Goal: Task Accomplishment & Management: Complete application form

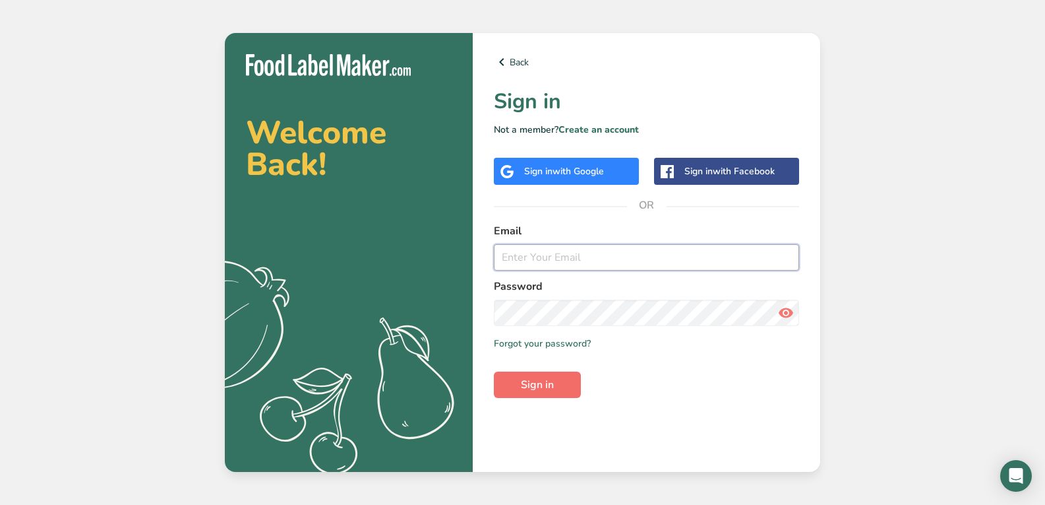
type input "[EMAIL_ADDRESS][DOMAIN_NAME]"
click at [561, 387] on button "Sign in" at bounding box center [537, 384] width 87 height 26
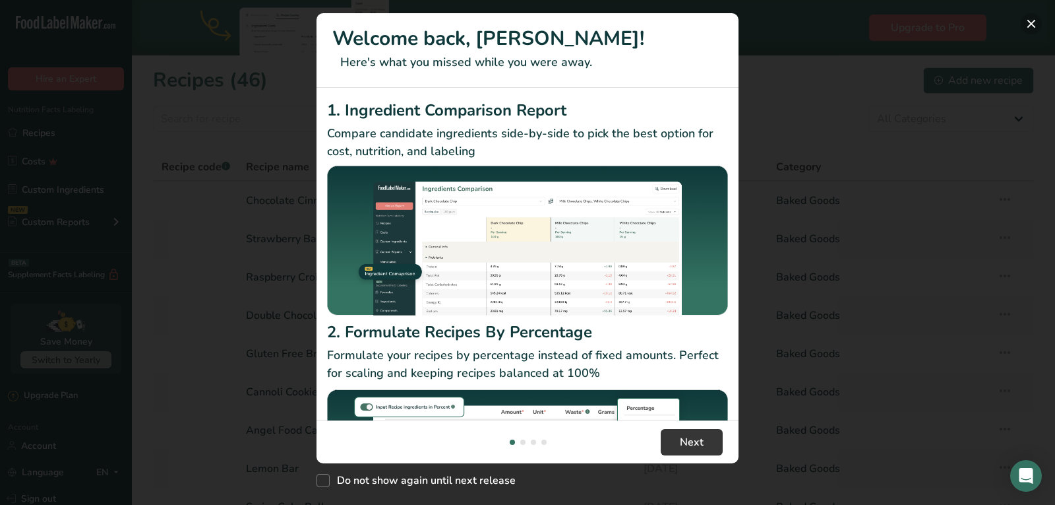
click at [1030, 27] on button "New Features" at bounding box center [1031, 23] width 21 height 21
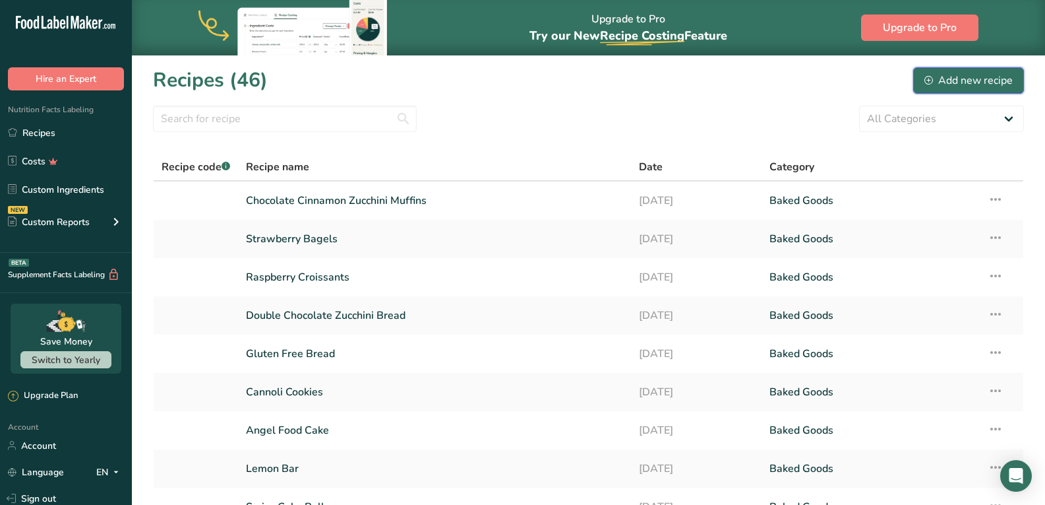
click at [969, 82] on div "Add new recipe" at bounding box center [969, 81] width 88 height 16
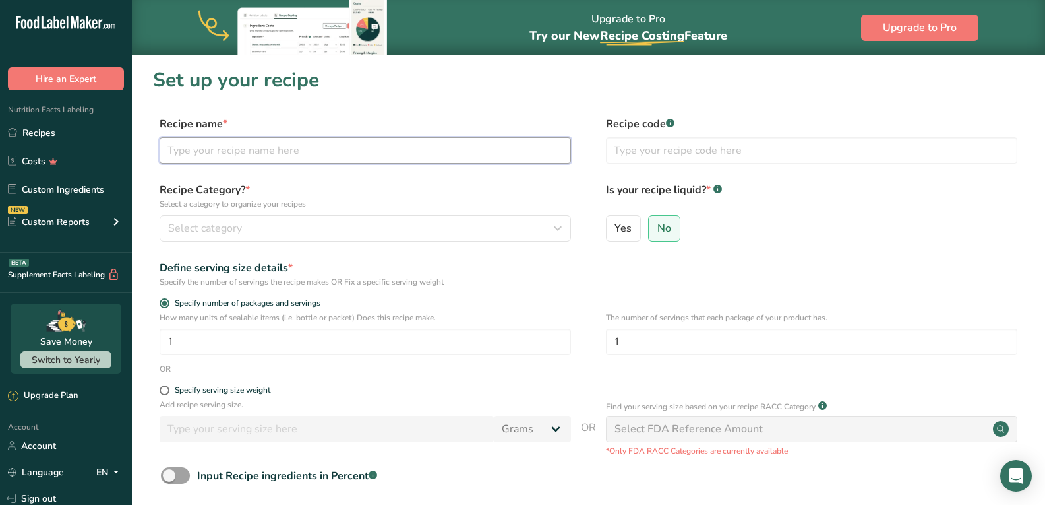
click at [360, 151] on input "text" at bounding box center [366, 150] width 412 height 26
paste input "k"
type input "Pumpkin Scones"
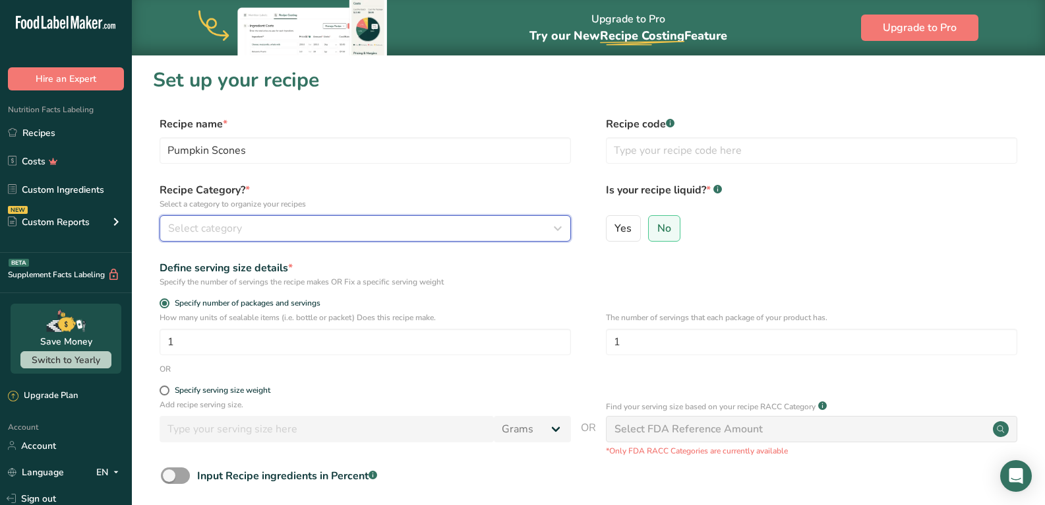
click at [311, 233] on div "Select category" at bounding box center [361, 228] width 387 height 16
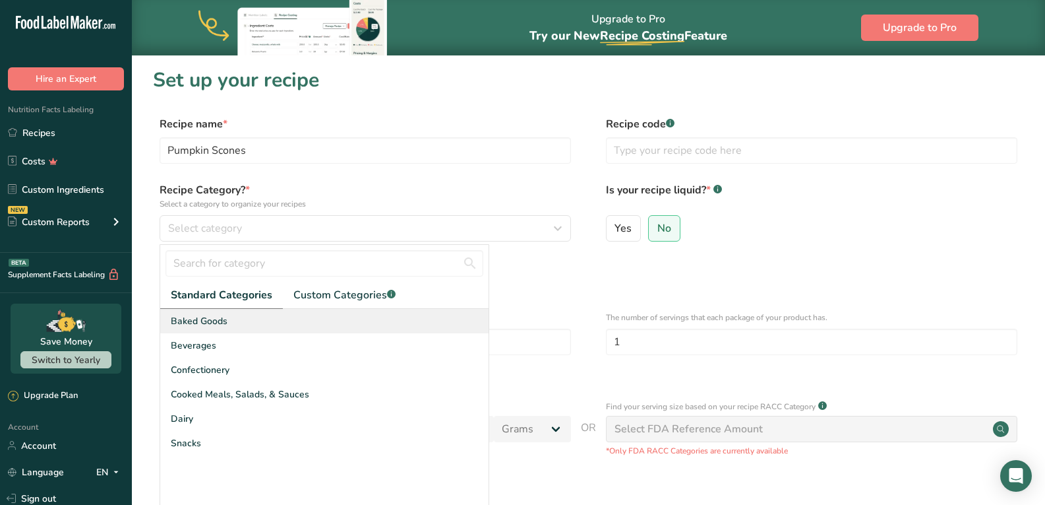
click at [237, 317] on div "Baked Goods" at bounding box center [324, 321] width 328 height 24
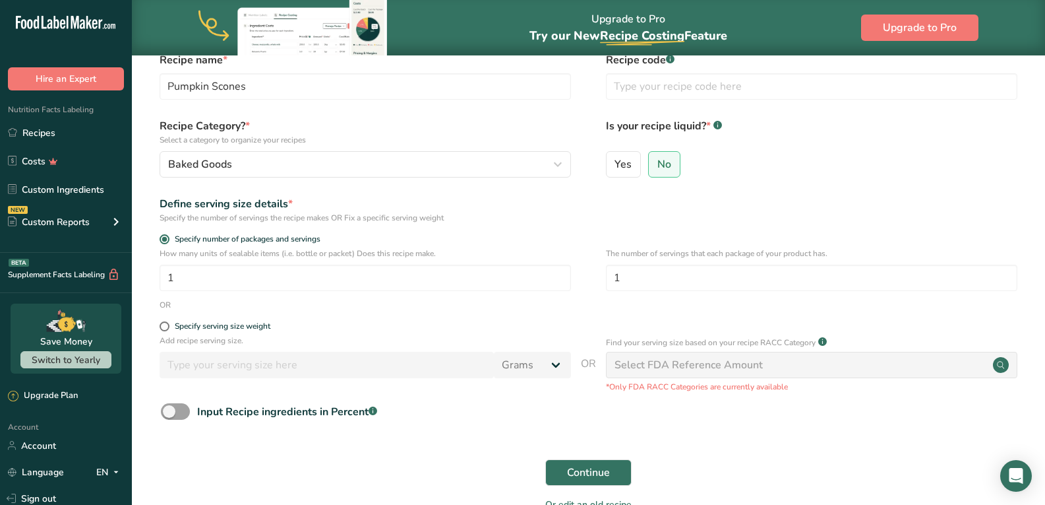
scroll to position [88, 0]
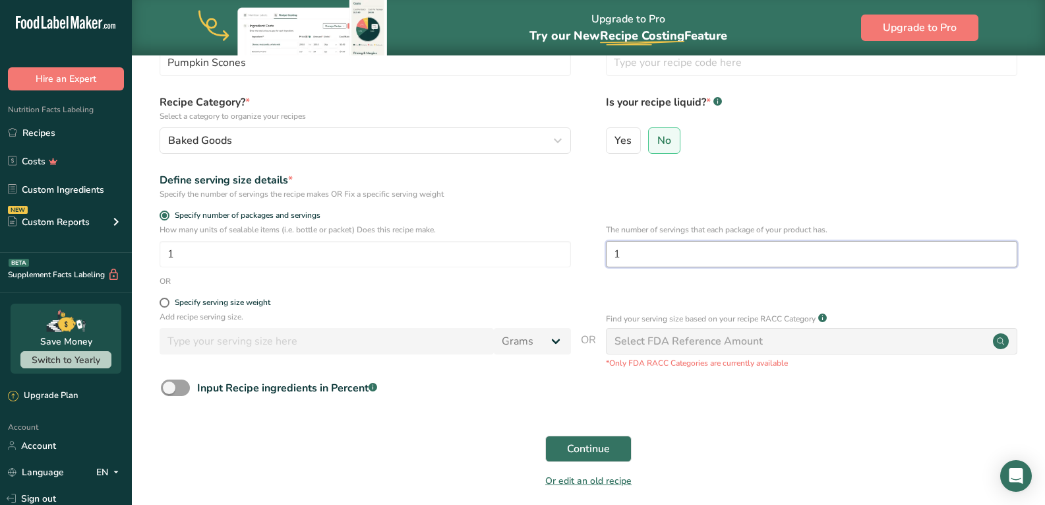
click at [624, 253] on input "1" at bounding box center [812, 254] width 412 height 26
type input "8"
click at [583, 456] on span "Continue" at bounding box center [588, 449] width 43 height 16
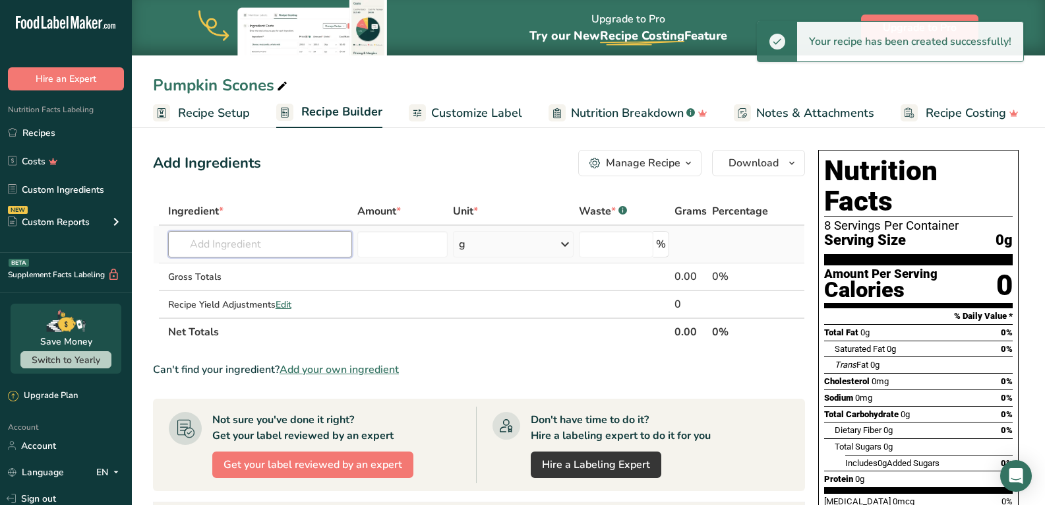
click at [299, 246] on input "text" at bounding box center [260, 244] width 185 height 26
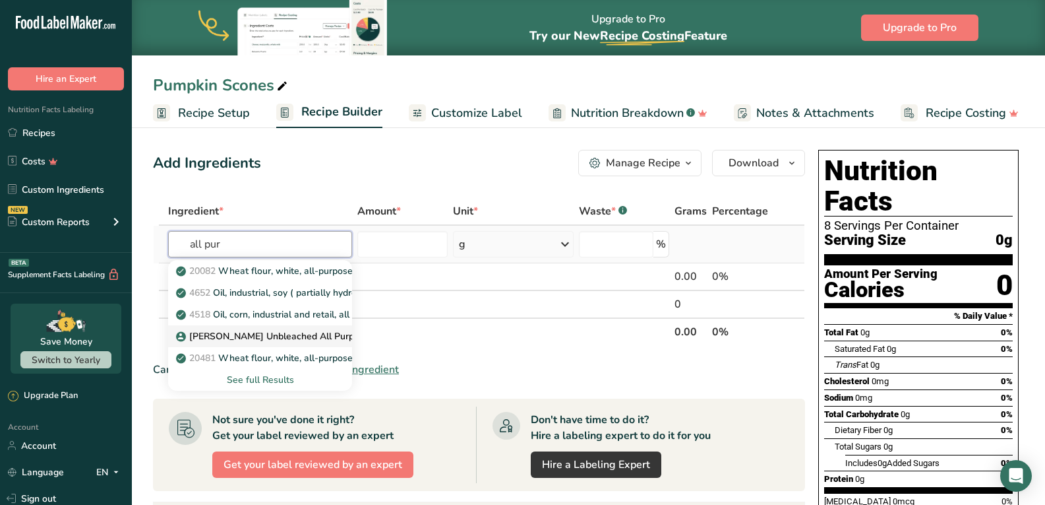
type input "all pur"
click at [265, 337] on p "[PERSON_NAME] Unbleached All Purpose Flour" at bounding box center [286, 336] width 215 height 14
type input "[PERSON_NAME] Unbleached All Purpose Flour"
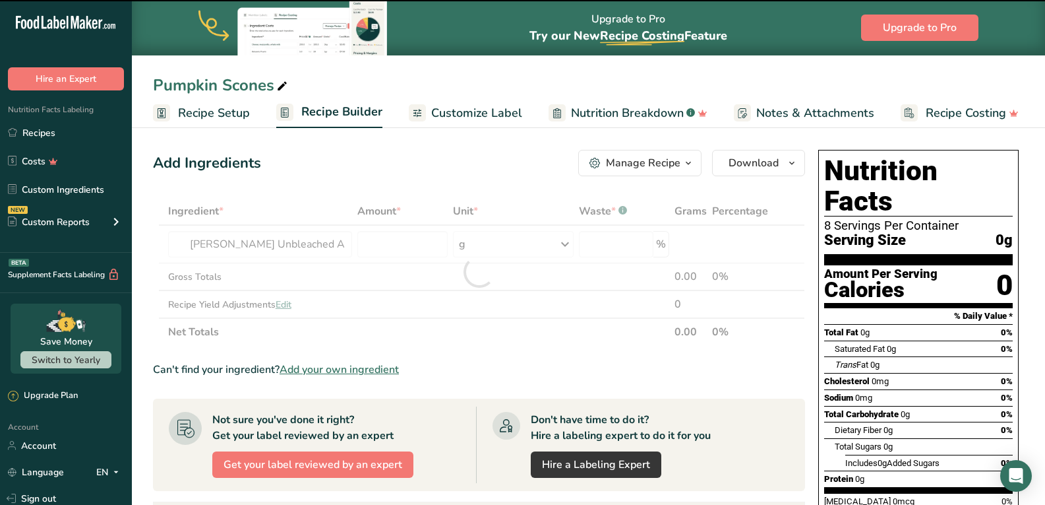
type input "0"
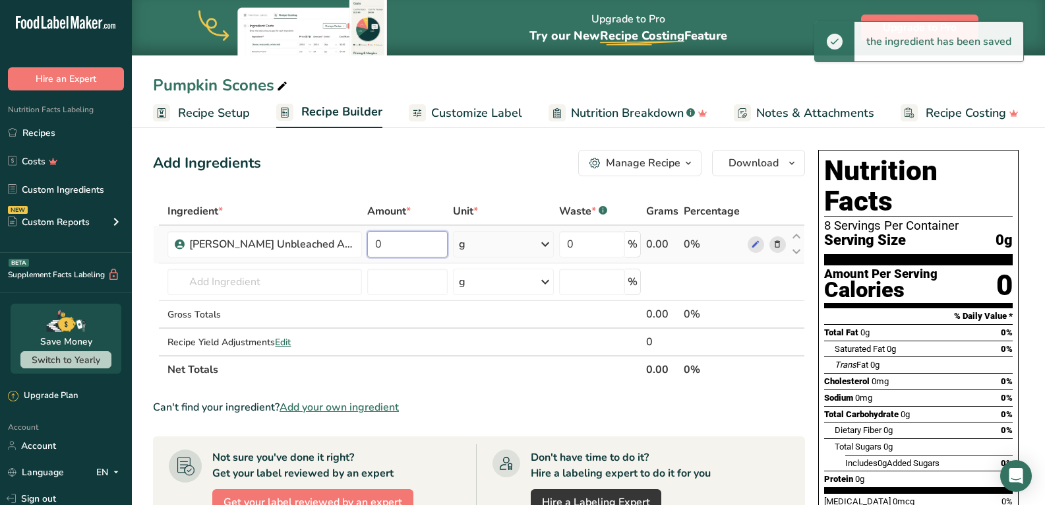
click at [394, 248] on input "0" at bounding box center [407, 244] width 80 height 26
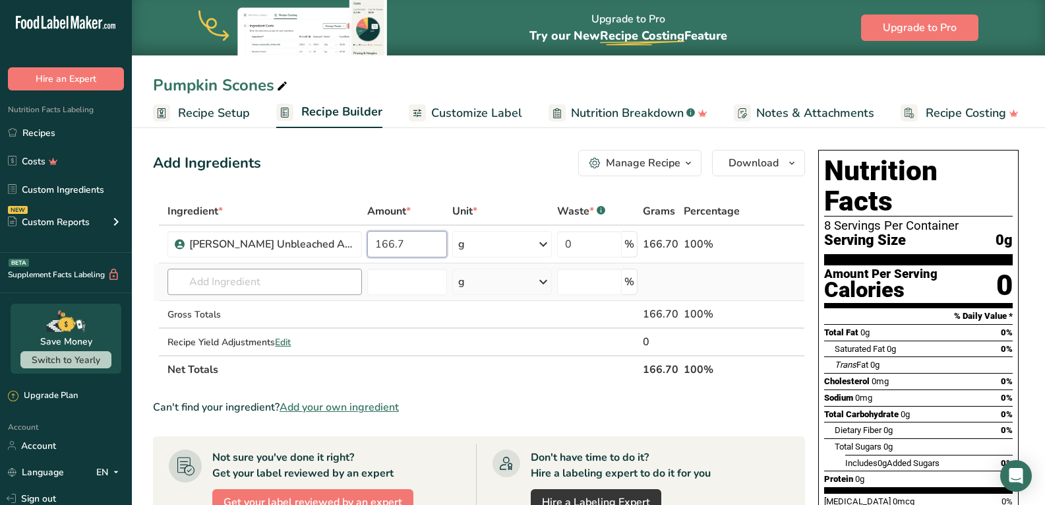
type input "166.7"
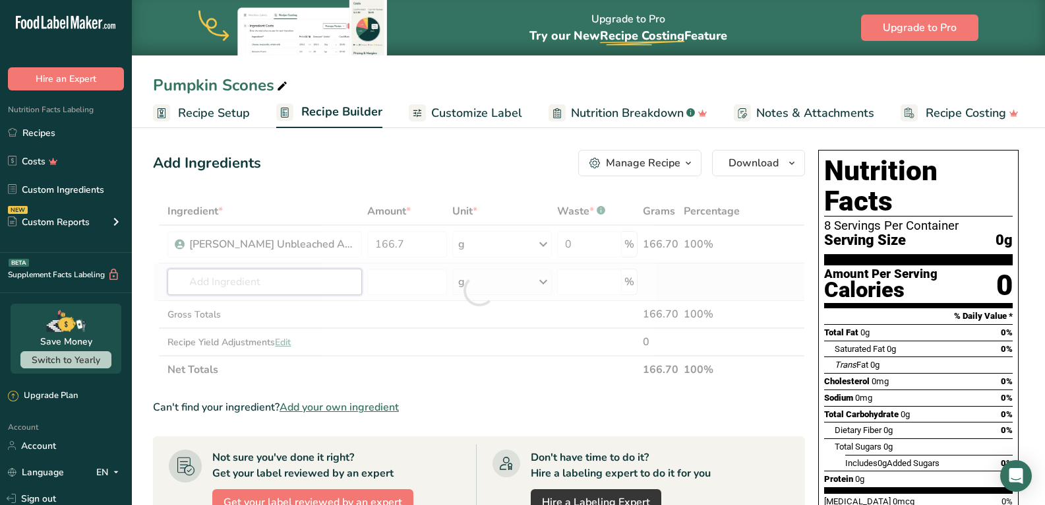
click at [299, 283] on div "Ingredient * Amount * Unit * Waste * .a-a{fill:#347362;}.b-a{fill:#fff;} Grams …" at bounding box center [479, 290] width 652 height 186
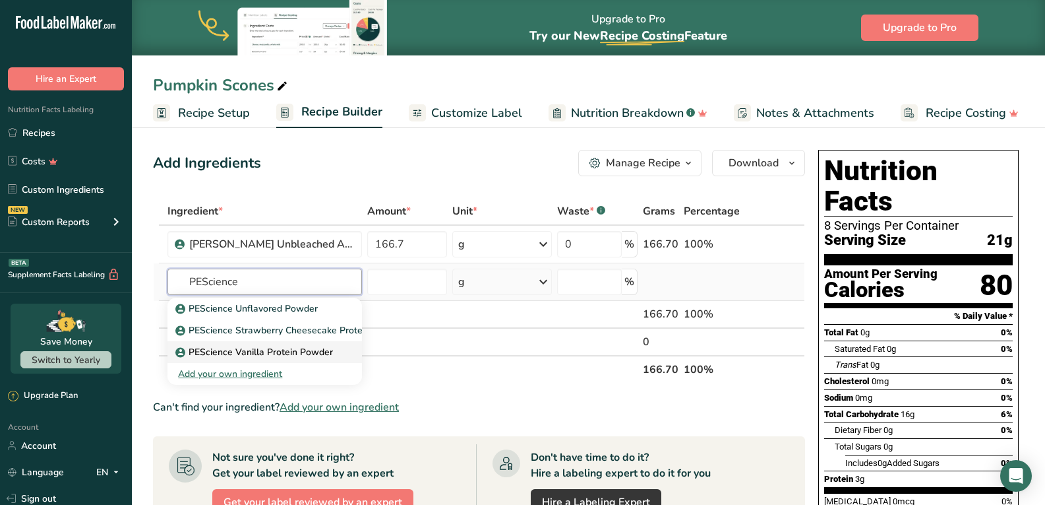
type input "PEScience"
click at [280, 350] on p "PEScience Vanilla Protein Powder" at bounding box center [255, 352] width 155 height 14
type input "PEScience Vanilla Protein Powder"
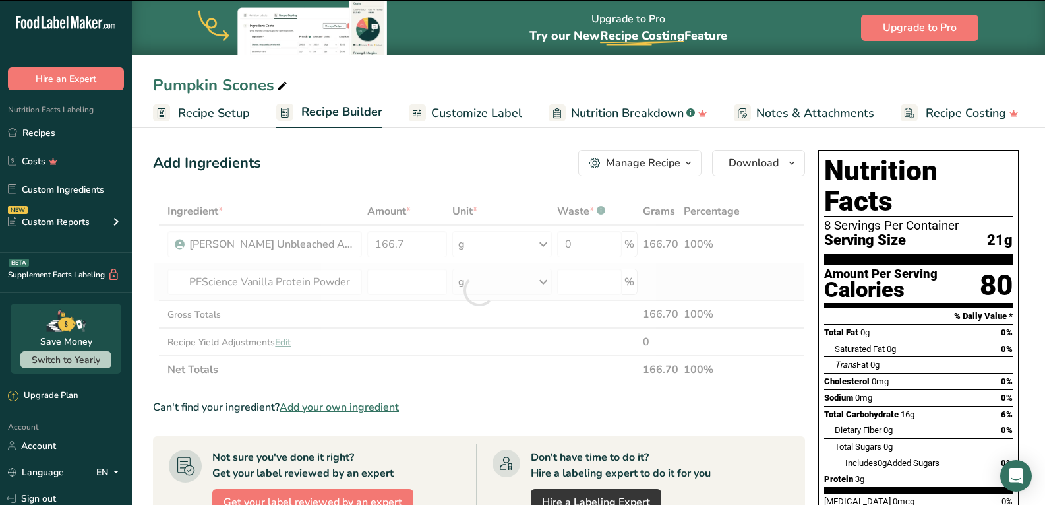
type input "0"
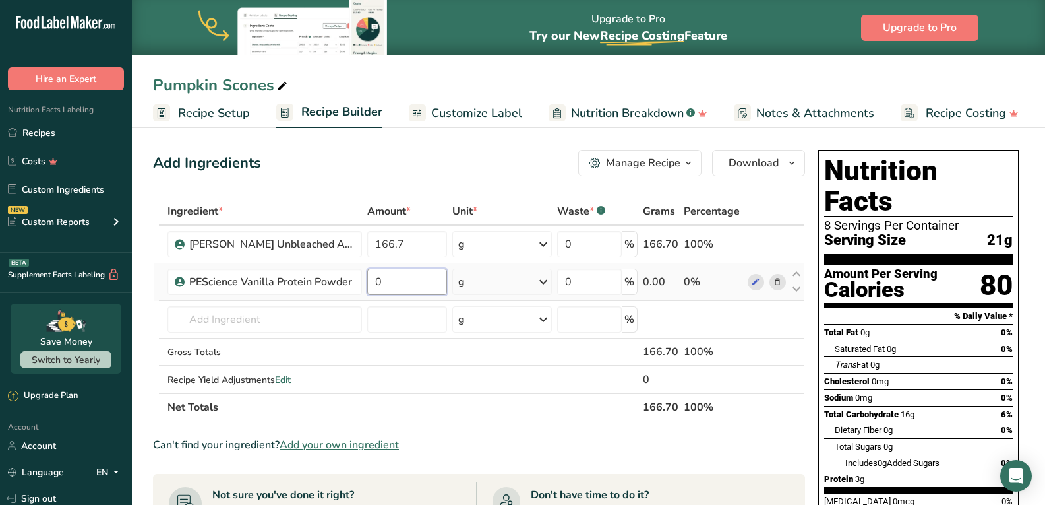
click at [385, 280] on input "0" at bounding box center [406, 281] width 79 height 26
type input "56"
click at [305, 315] on div "Ingredient * Amount * Unit * Waste * .a-a{fill:#347362;}.b-a{fill:#fff;} Grams …" at bounding box center [479, 309] width 652 height 224
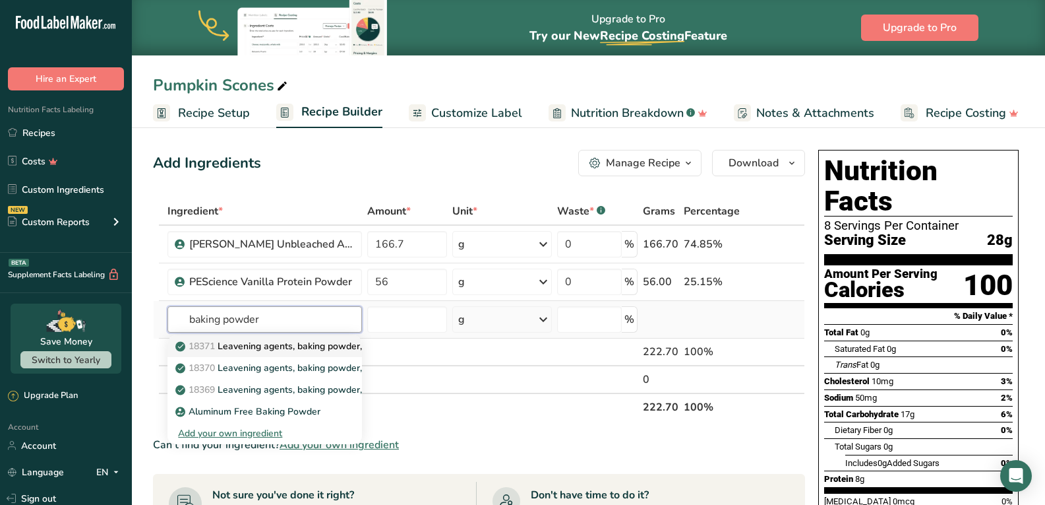
type input "baking powder"
click at [259, 346] on p "18371 Leavening agents, baking powder, low-sodium" at bounding box center [296, 346] width 237 height 14
type input "Leavening agents, baking powder, low-sodium"
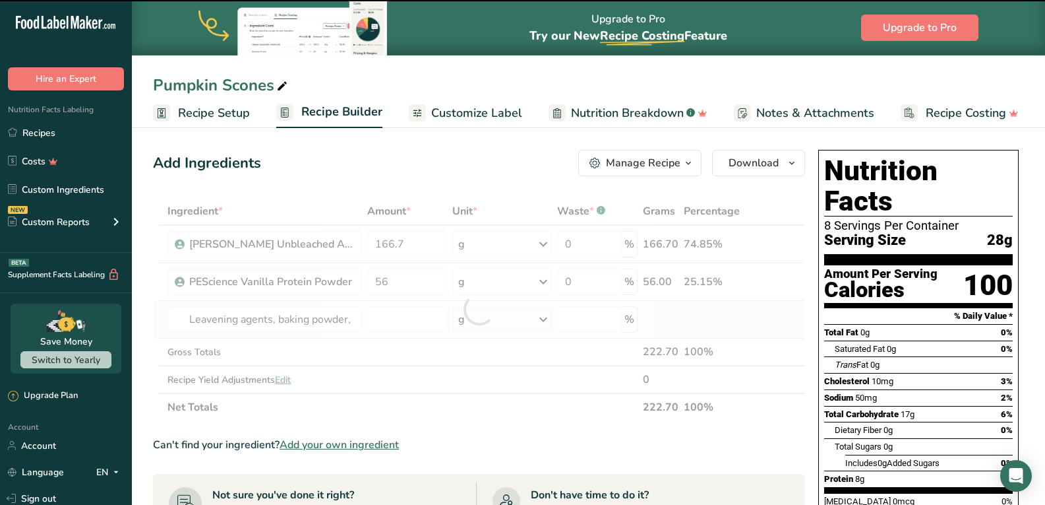
type input "0"
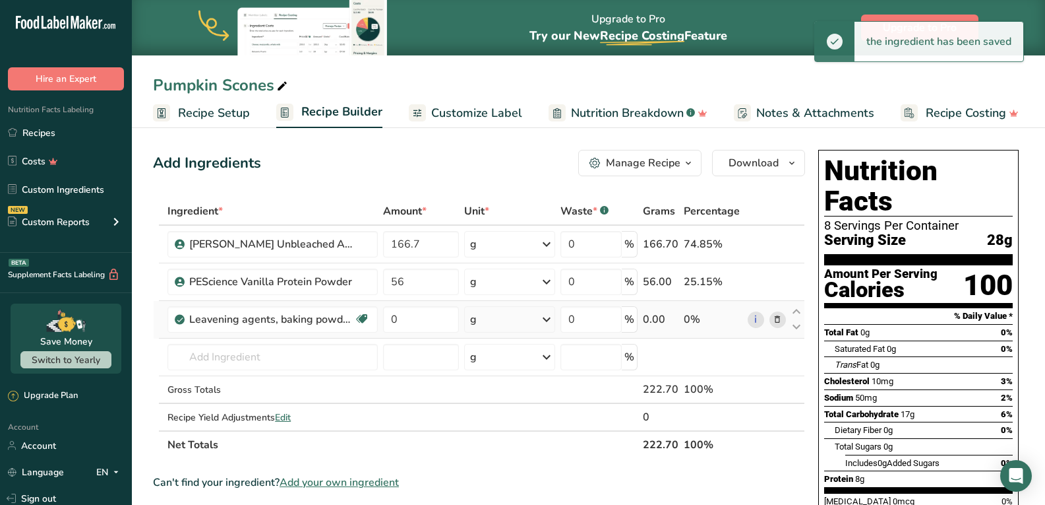
click at [503, 322] on div "g" at bounding box center [510, 319] width 92 height 26
click at [495, 364] on div "1 tsp" at bounding box center [527, 363] width 111 height 19
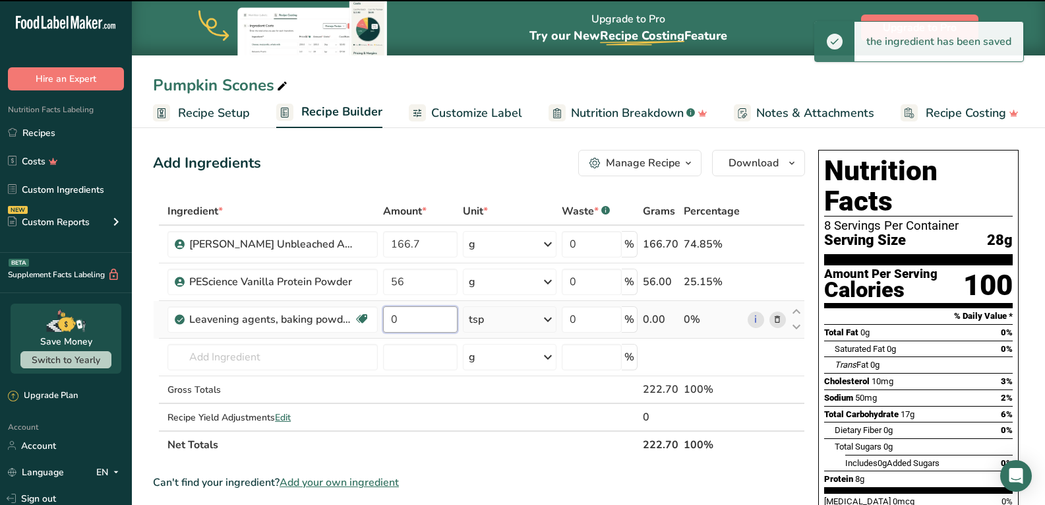
click at [416, 320] on input "0" at bounding box center [420, 319] width 75 height 26
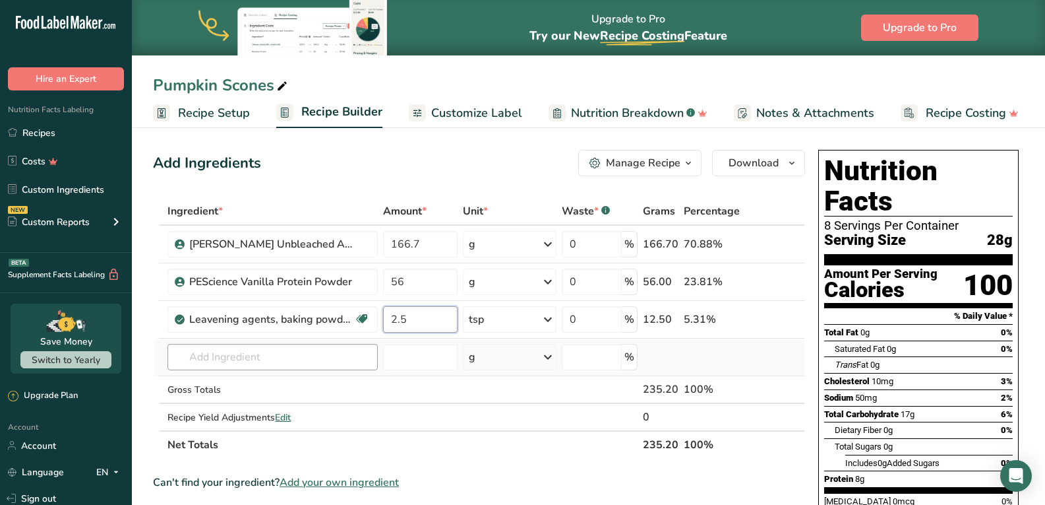
type input "2.5"
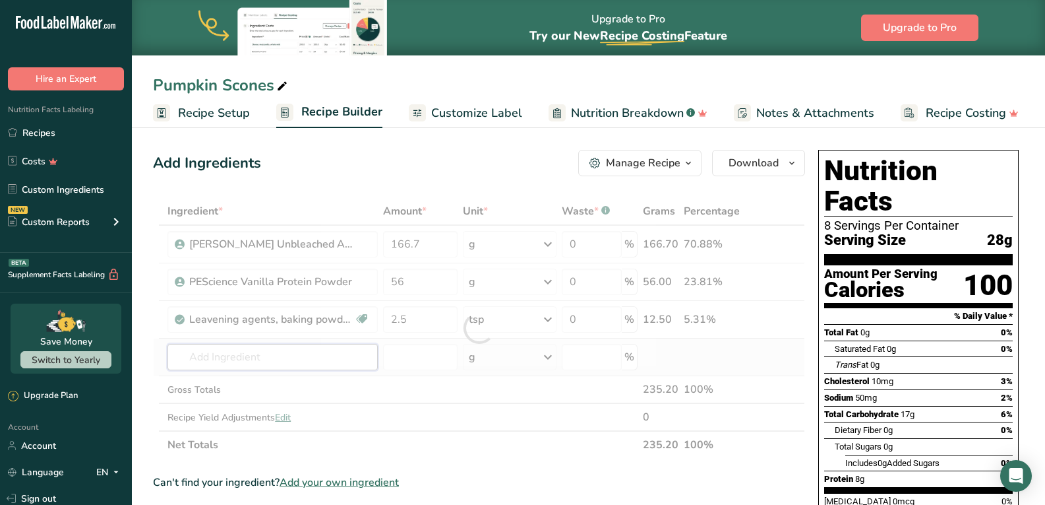
click at [297, 356] on div "Ingredient * Amount * Unit * Waste * .a-a{fill:#347362;}.b-a{fill:#fff;} Grams …" at bounding box center [479, 327] width 652 height 261
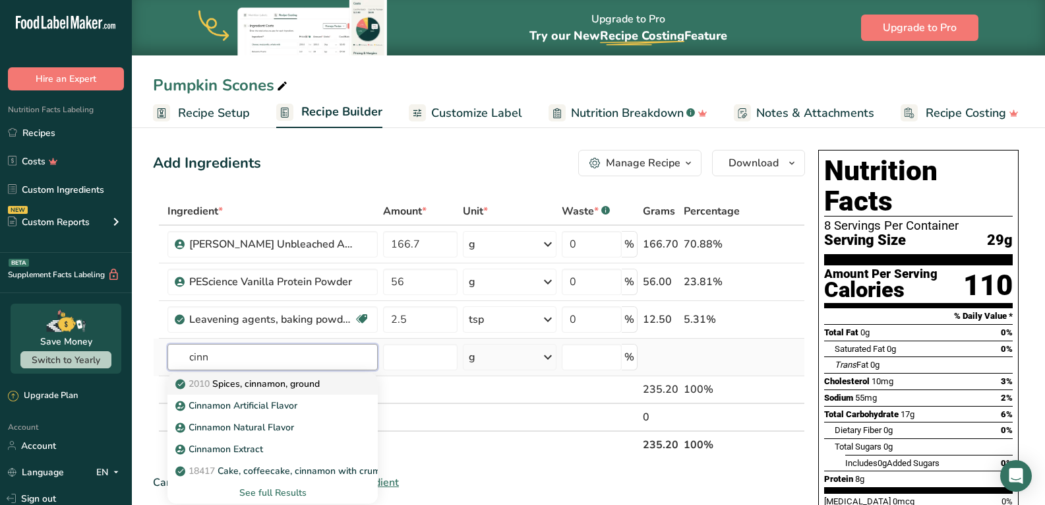
type input "cinn"
click at [297, 386] on p "2010 Spices, cinnamon, ground" at bounding box center [249, 384] width 142 height 14
type input "Spices, cinnamon, ground"
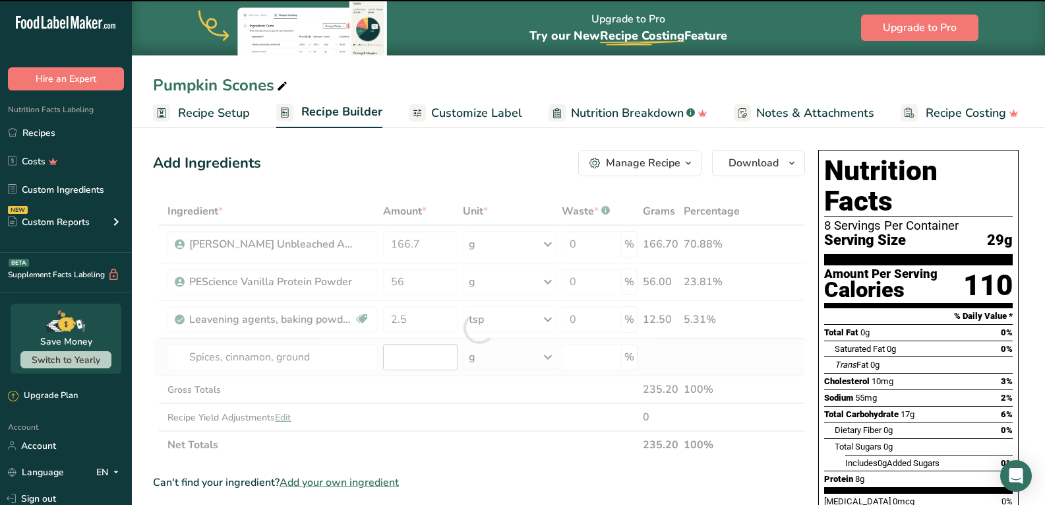
type input "0"
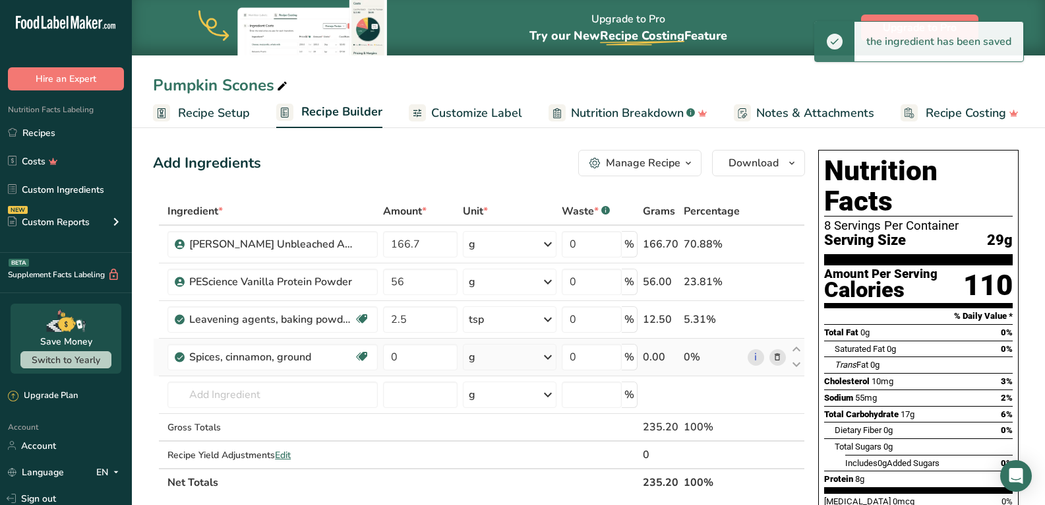
click at [495, 354] on div "g" at bounding box center [509, 357] width 93 height 26
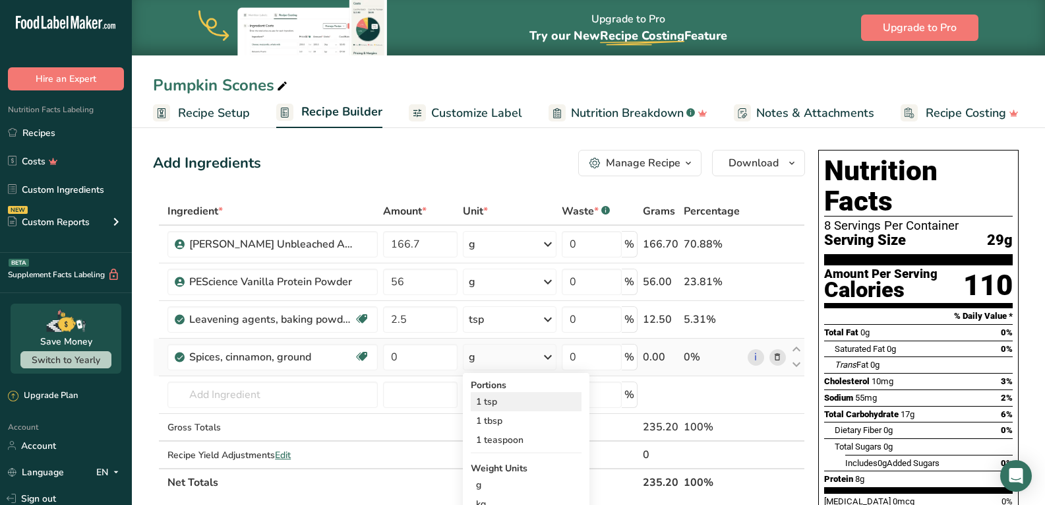
click at [498, 400] on div "1 tsp" at bounding box center [526, 401] width 111 height 19
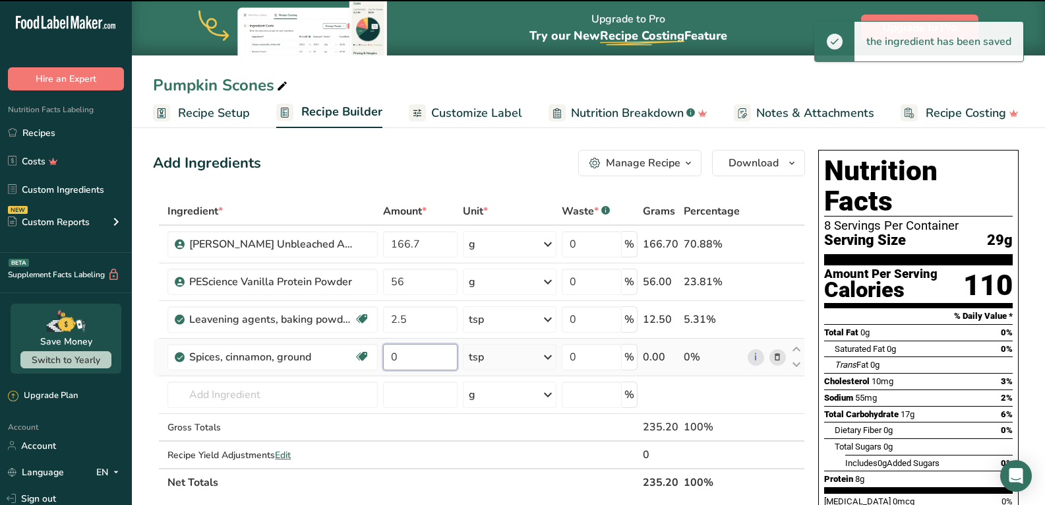
click at [422, 356] on input "0" at bounding box center [420, 357] width 75 height 26
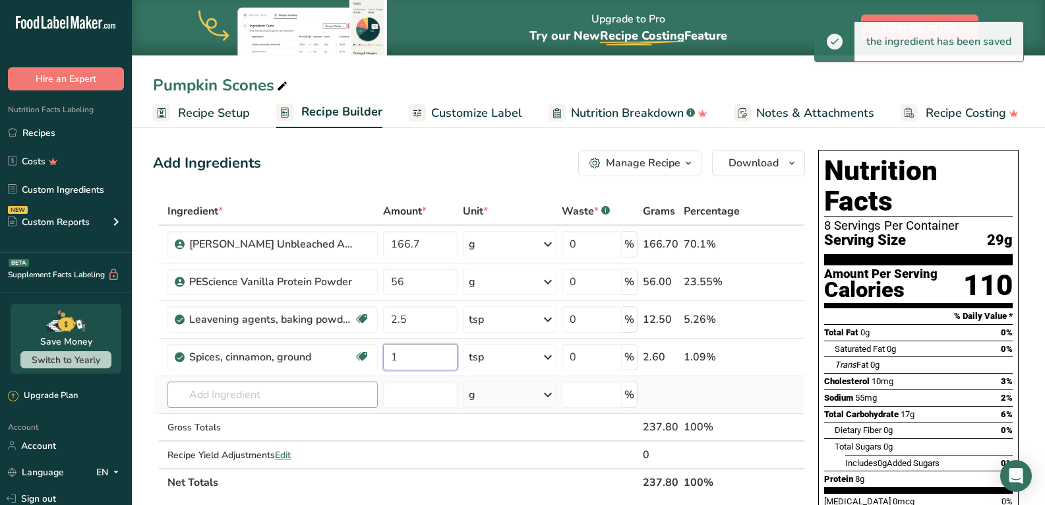
type input "1"
click at [286, 395] on div "Ingredient * Amount * Unit * Waste * .a-a{fill:#347362;}.b-a{fill:#fff;} Grams …" at bounding box center [479, 346] width 652 height 299
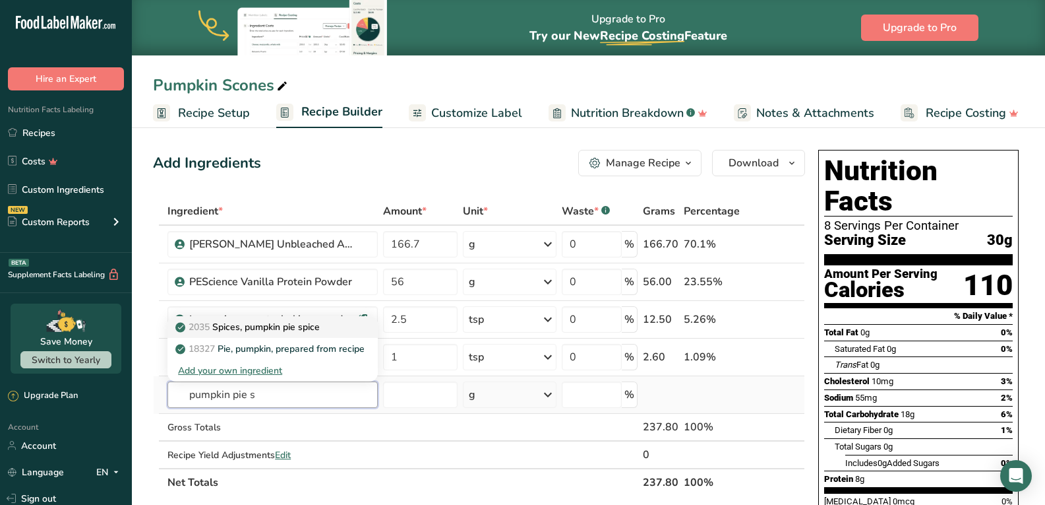
type input "pumpkin pie s"
click at [282, 326] on p "2035 Spices, pumpkin pie spice" at bounding box center [249, 327] width 142 height 14
type input "Spices, pumpkin pie spice"
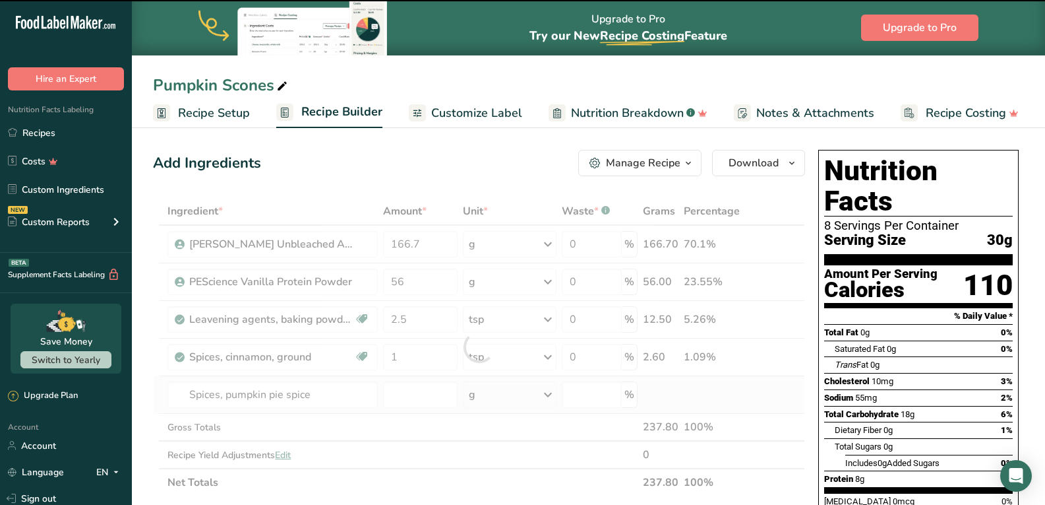
type input "0"
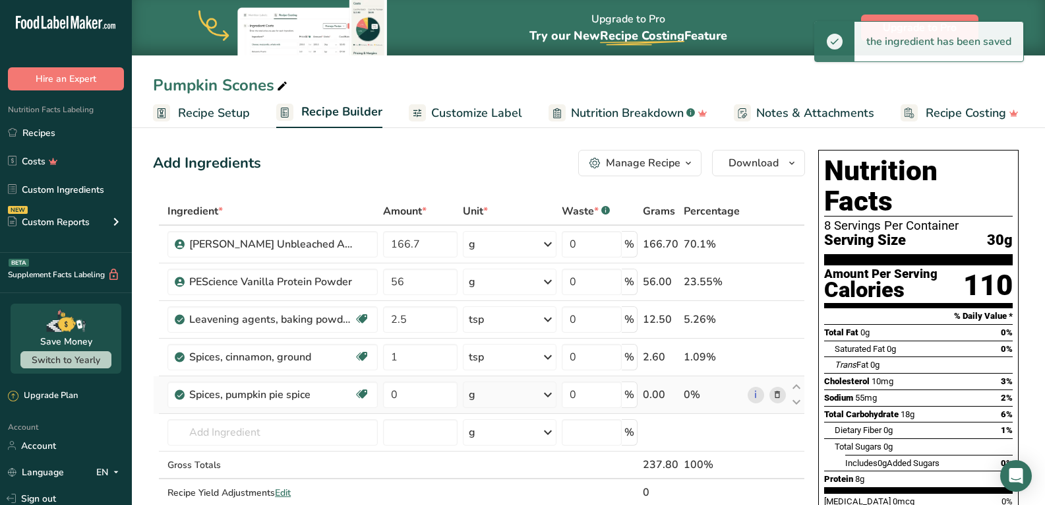
click at [480, 400] on div "g" at bounding box center [509, 394] width 93 height 26
click at [488, 440] on div "1 tsp" at bounding box center [526, 438] width 111 height 19
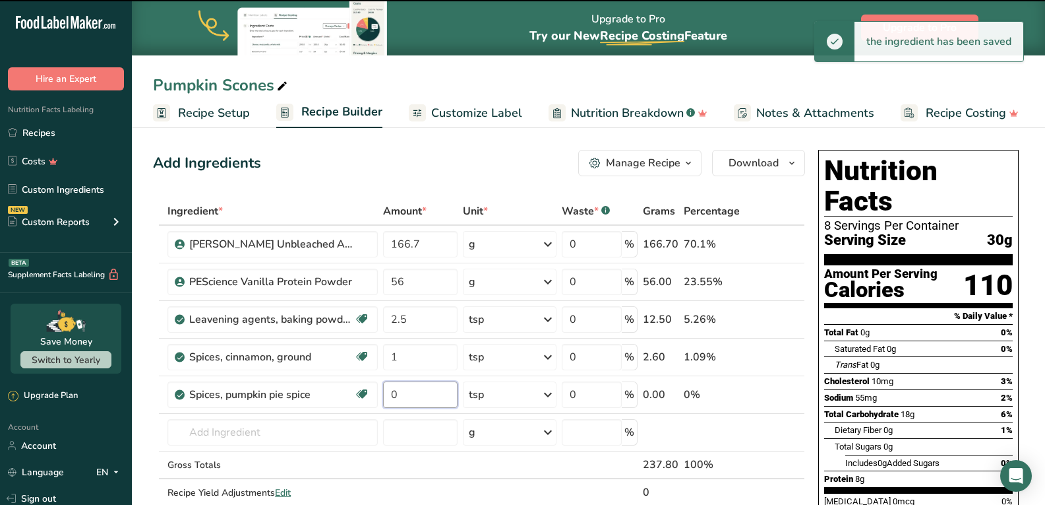
click at [420, 396] on input "0" at bounding box center [420, 394] width 75 height 26
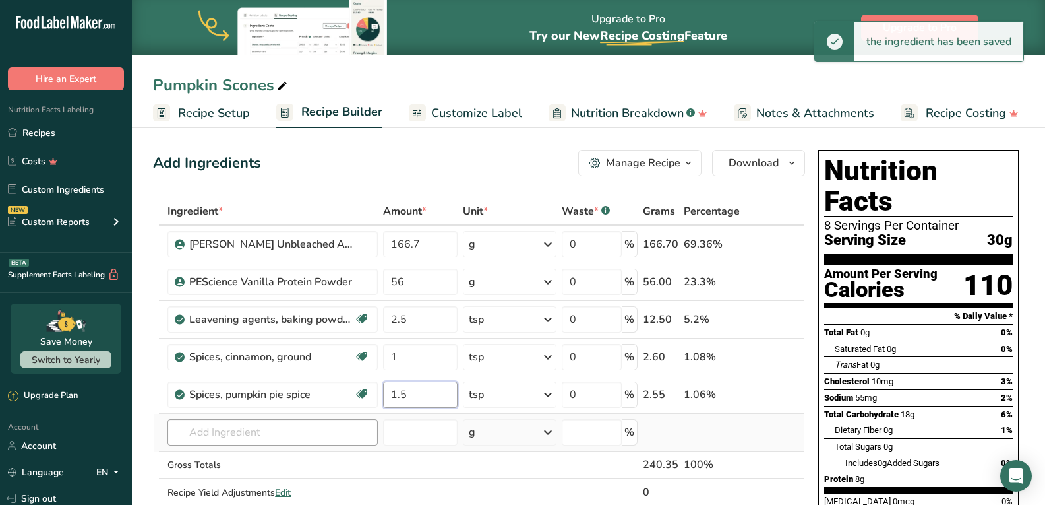
type input "1.5"
click at [300, 430] on div "Ingredient * Amount * Unit * Waste * .a-a{fill:#347362;}.b-a{fill:#fff;} Grams …" at bounding box center [479, 365] width 652 height 336
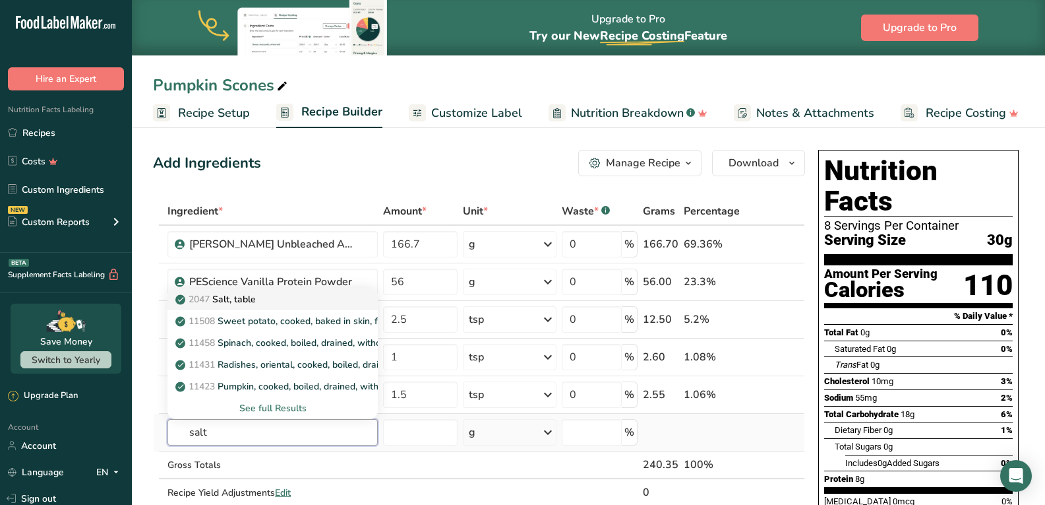
type input "salt"
click at [261, 301] on div "2047 Salt, table" at bounding box center [262, 299] width 168 height 14
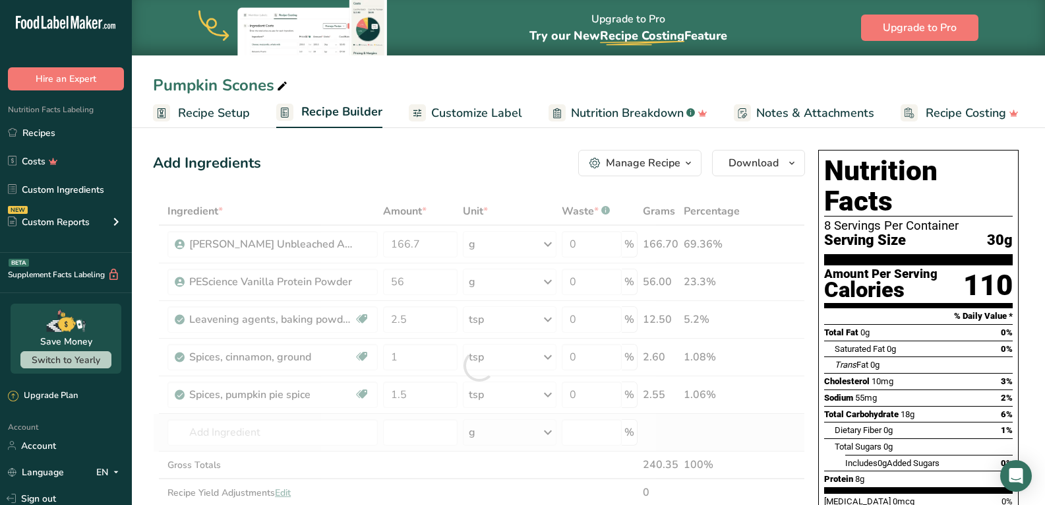
type input "Salt, table"
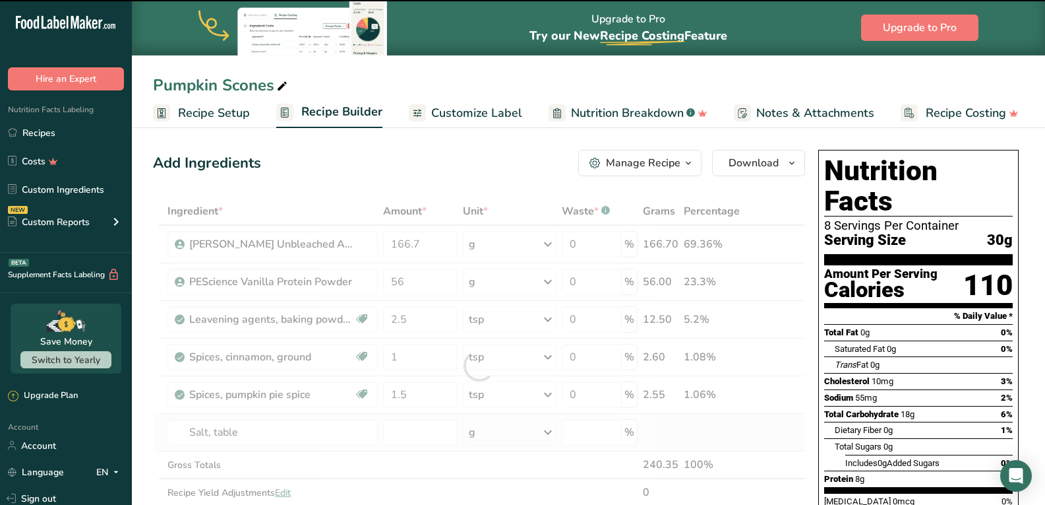
type input "0"
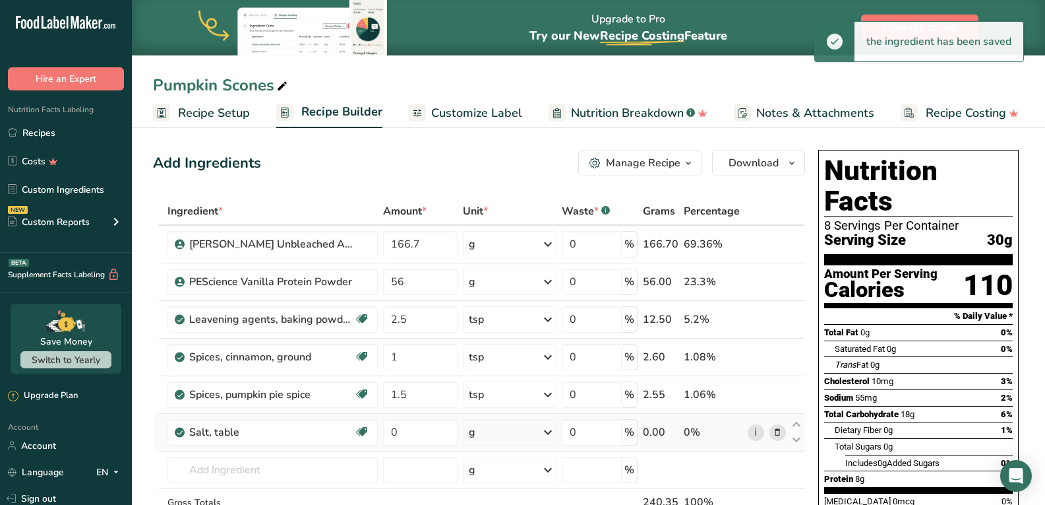
click at [510, 432] on div "g" at bounding box center [509, 432] width 93 height 26
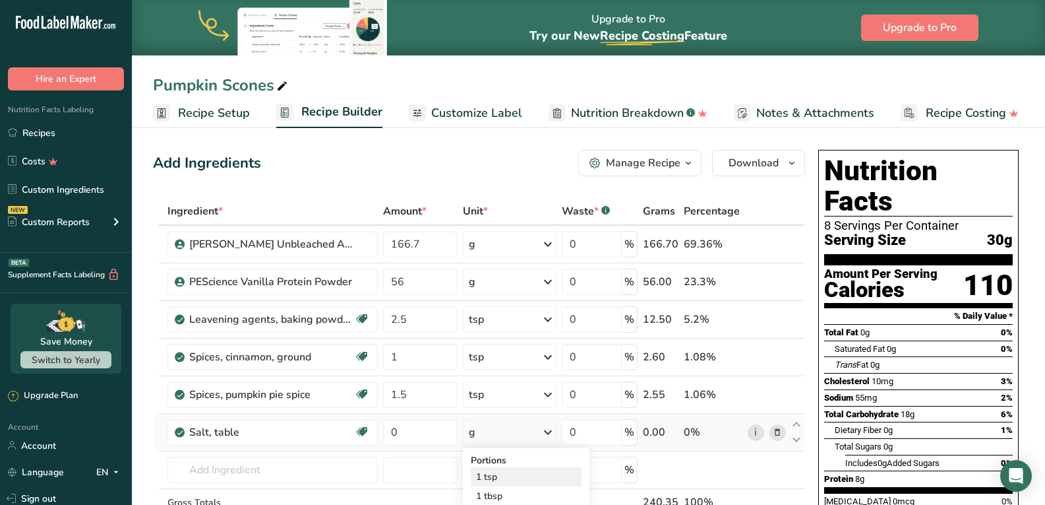
click at [491, 478] on div "1 tsp" at bounding box center [526, 476] width 111 height 19
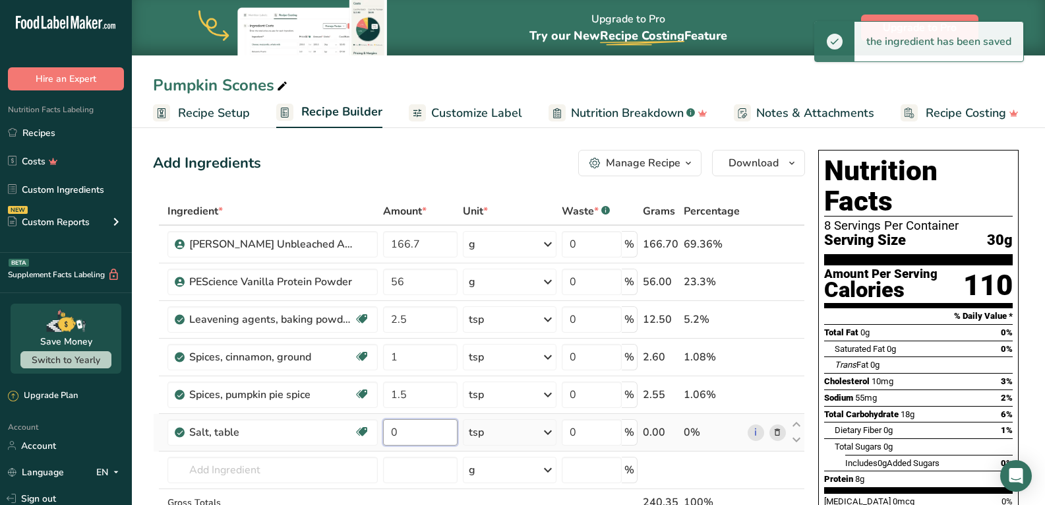
click at [415, 426] on input "0" at bounding box center [420, 432] width 75 height 26
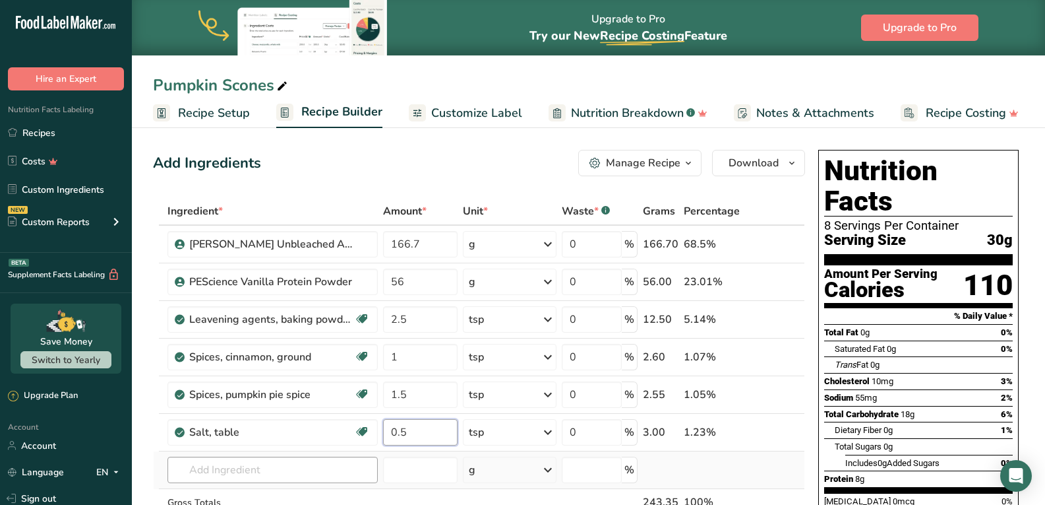
type input "0.5"
click at [315, 468] on div "Ingredient * Amount * Unit * Waste * .a-a{fill:#347362;}.b-a{fill:#fff;} Grams …" at bounding box center [479, 384] width 652 height 374
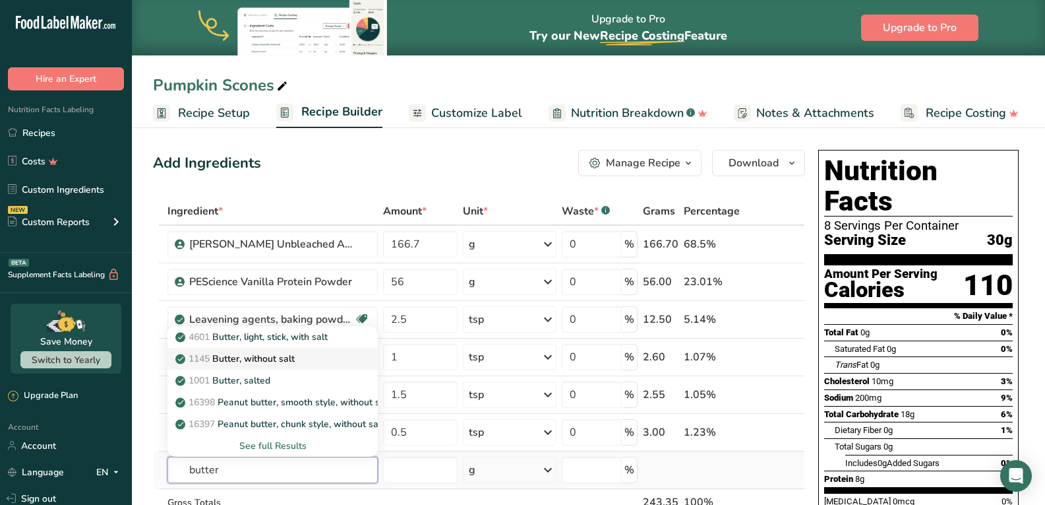
type input "butter"
click at [295, 352] on p "1145 Butter, without salt" at bounding box center [236, 359] width 117 height 14
type input "Butter, without salt"
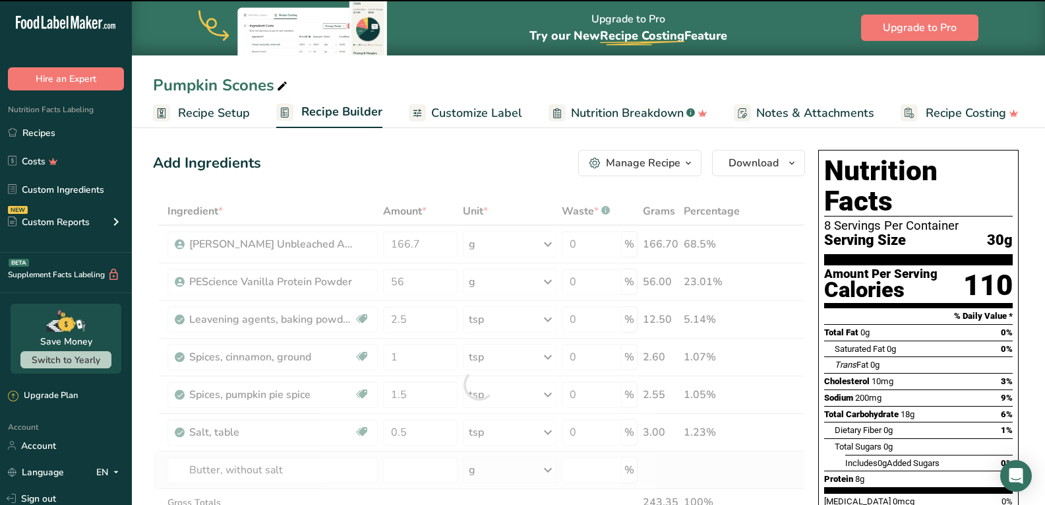
type input "0"
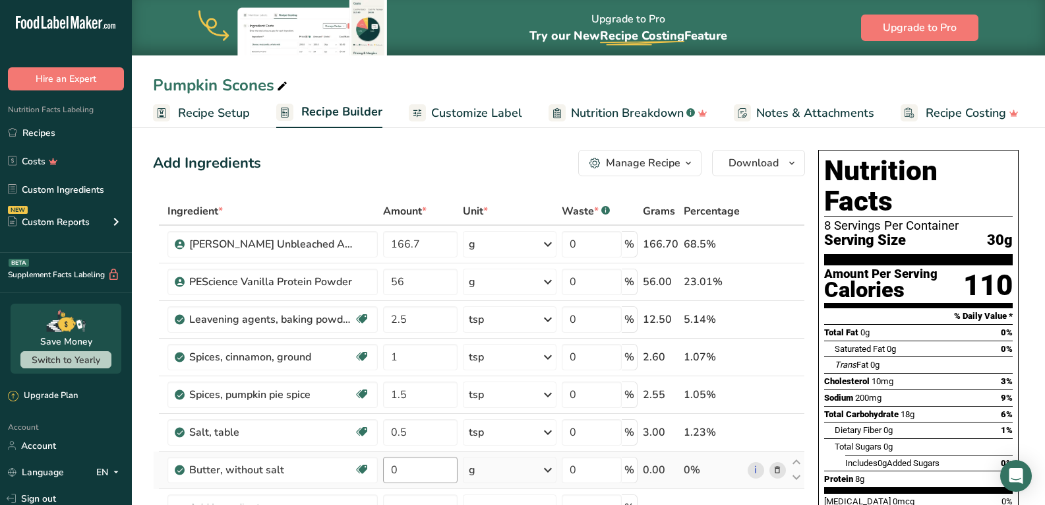
scroll to position [88, 0]
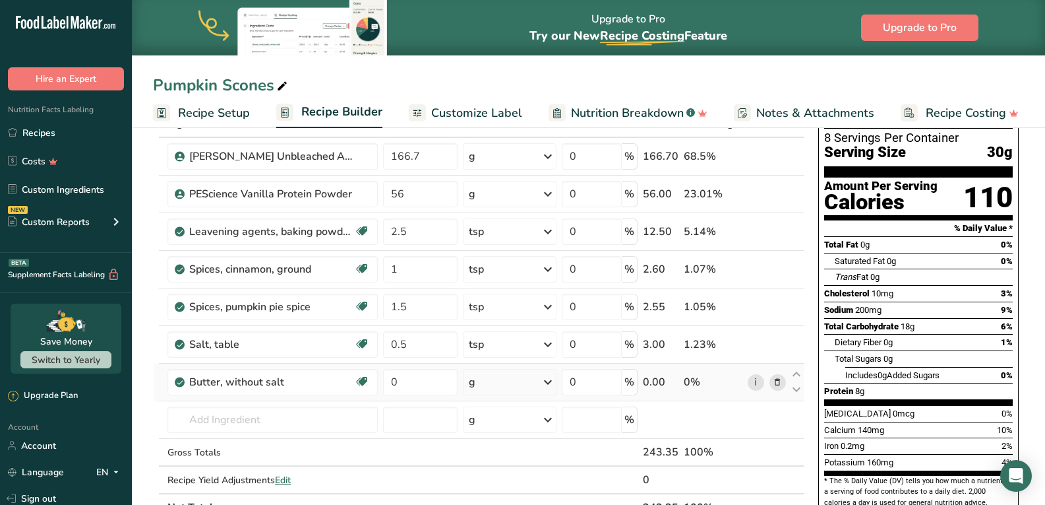
click at [491, 388] on div "g" at bounding box center [509, 382] width 93 height 26
click at [497, 443] on div "1 tbsp" at bounding box center [526, 445] width 111 height 19
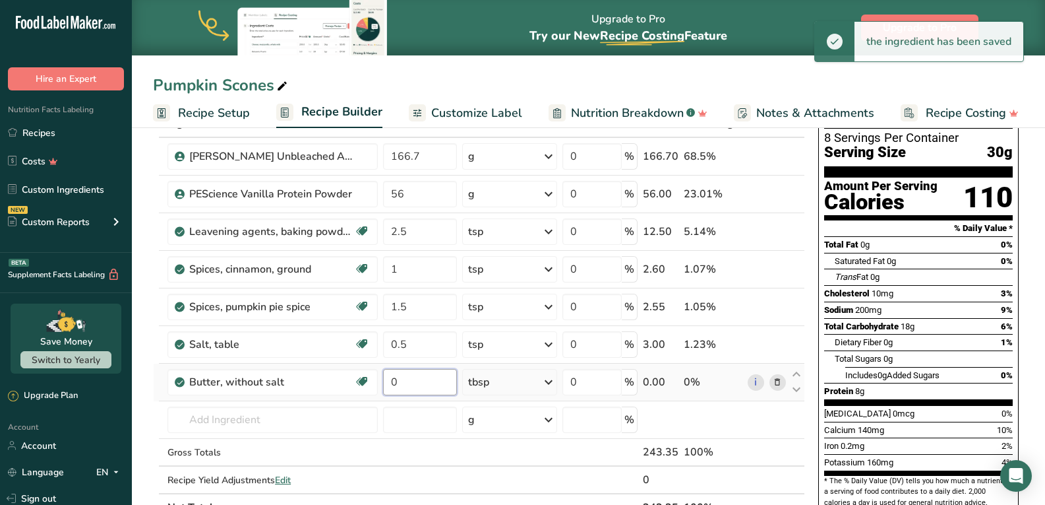
click at [416, 380] on input "0" at bounding box center [420, 382] width 74 height 26
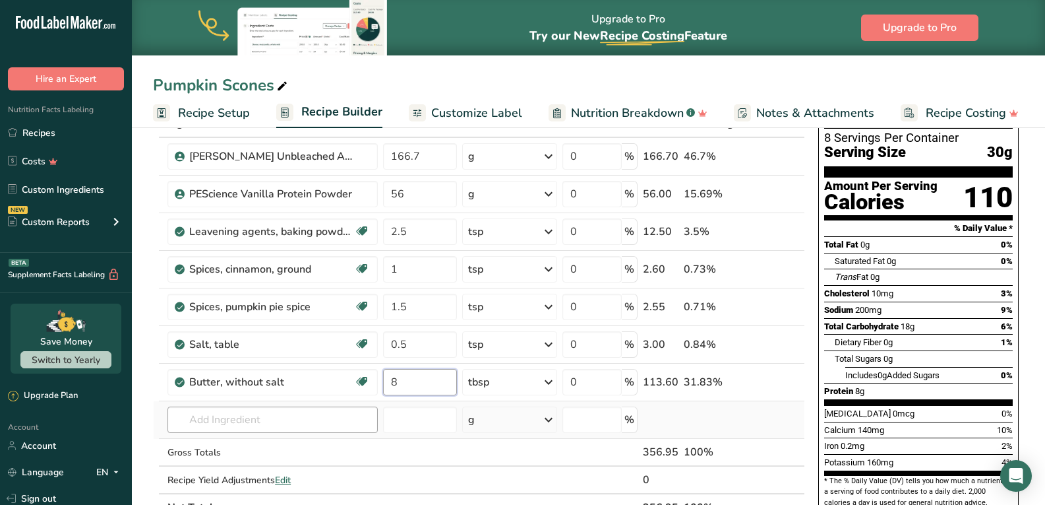
type input "8"
click at [313, 420] on div "Ingredient * Amount * Unit * Waste * .a-a{fill:#347362;}.b-a{fill:#fff;} Grams …" at bounding box center [479, 315] width 652 height 412
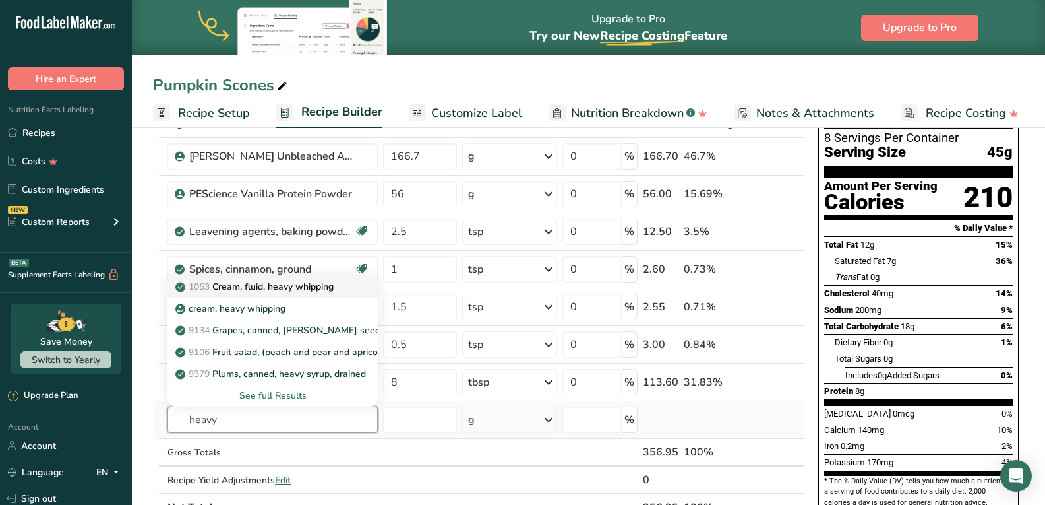
type input "heavy"
click at [292, 283] on p "1053 Cream, fluid, heavy whipping" at bounding box center [256, 287] width 156 height 14
type input "Cream, fluid, heavy whipping"
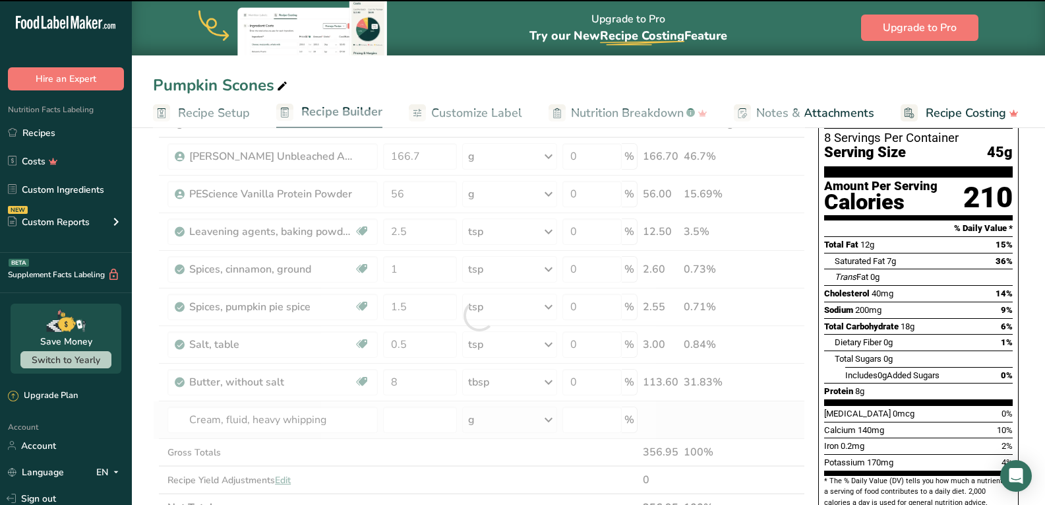
type input "0"
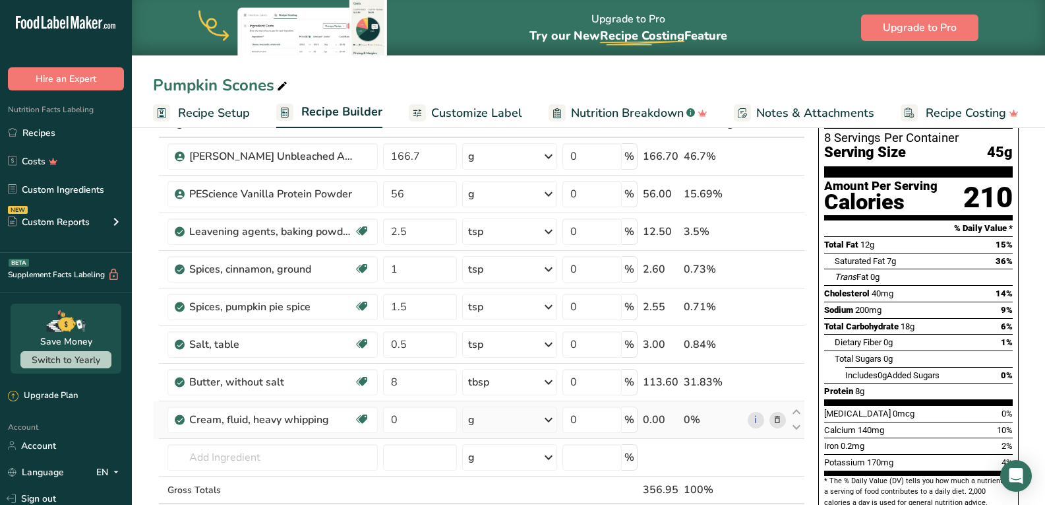
click at [508, 417] on div "g" at bounding box center [509, 419] width 94 height 26
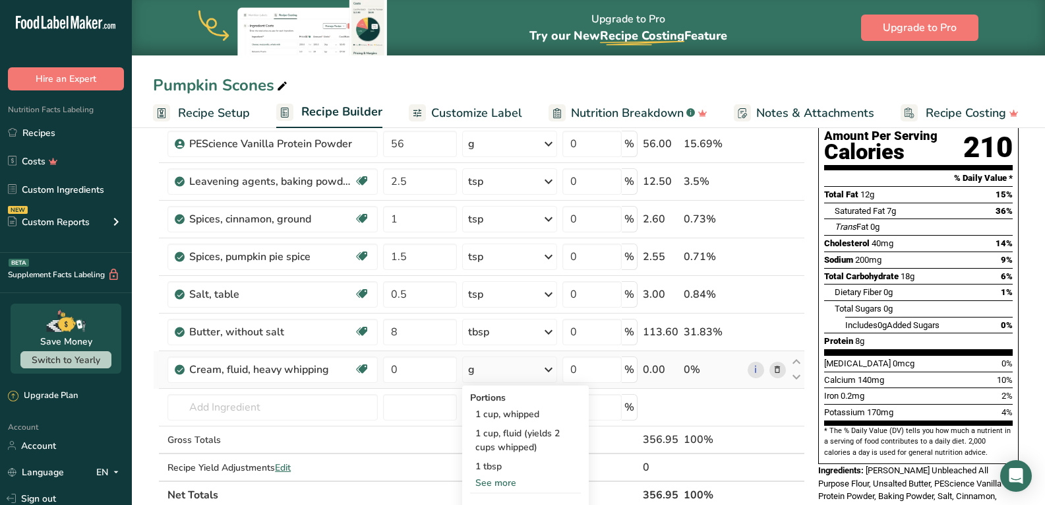
scroll to position [176, 0]
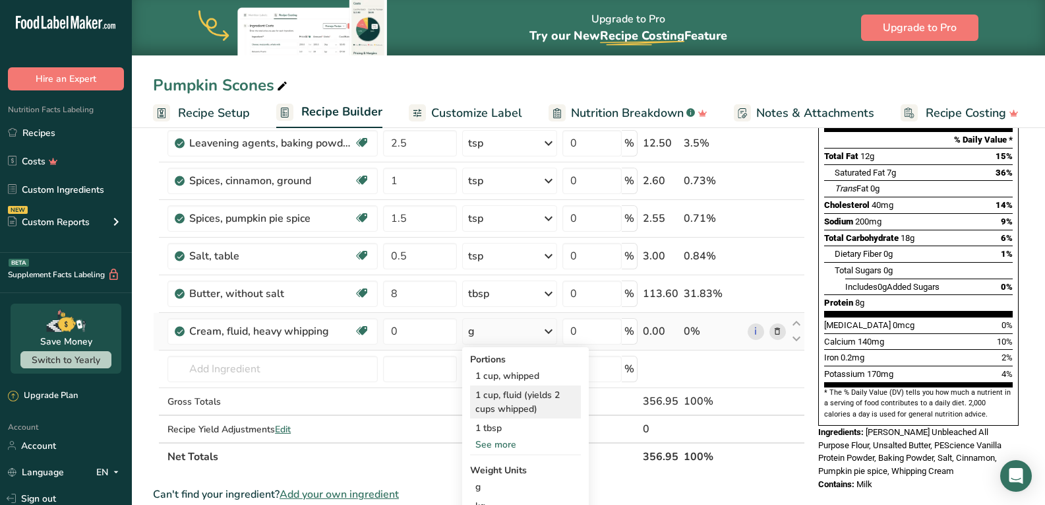
click at [509, 407] on div "1 cup, fluid (yields 2 cups whipped)" at bounding box center [525, 401] width 111 height 33
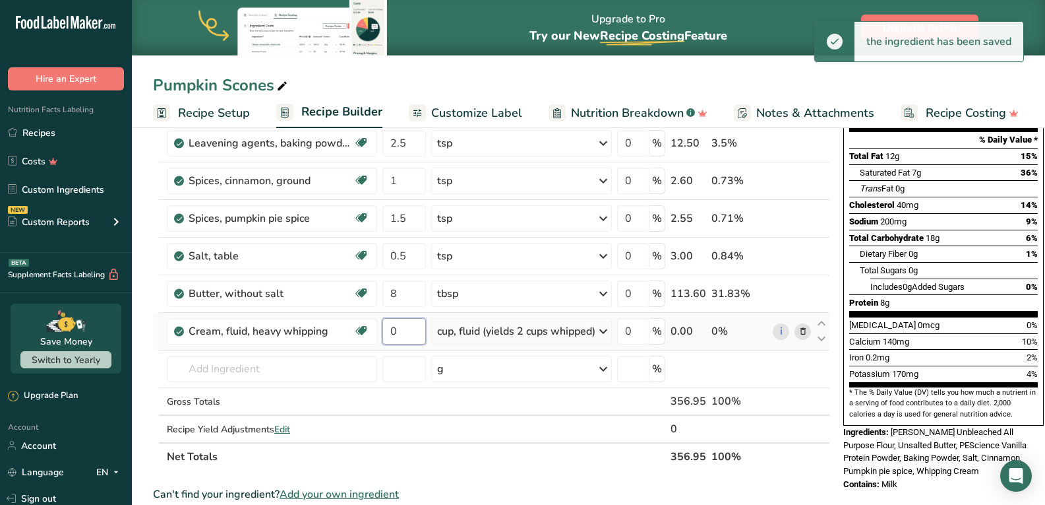
click at [402, 332] on input "0" at bounding box center [405, 331] width 44 height 26
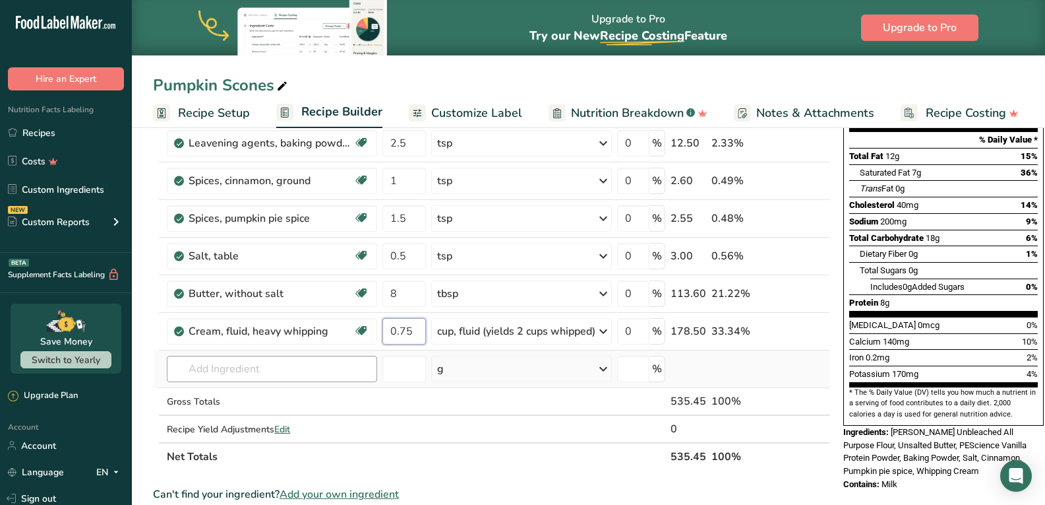
type input "0.75"
click at [296, 371] on div "Ingredient * Amount * Unit * Waste * .a-a{fill:#347362;}.b-a{fill:#fff;} Grams …" at bounding box center [491, 245] width 677 height 449
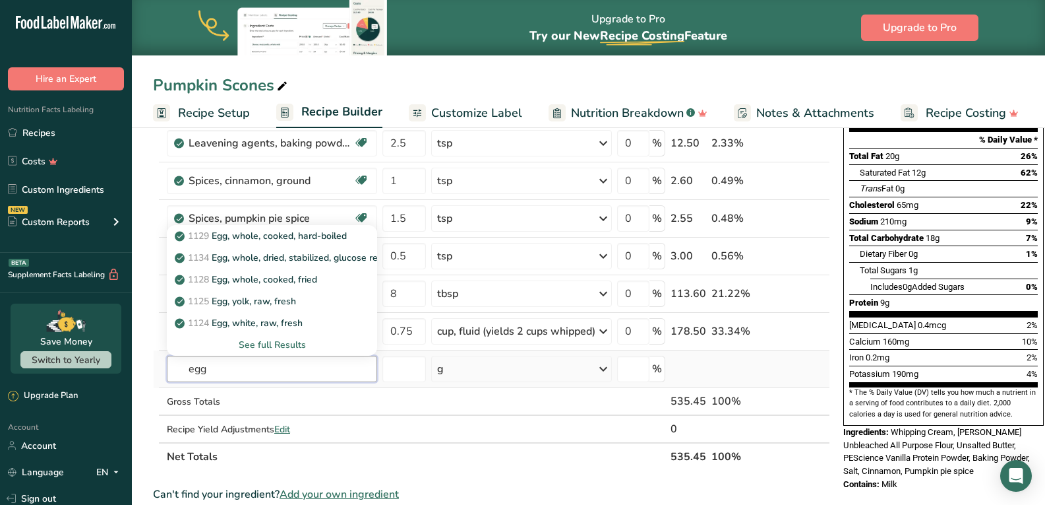
type input "egg"
click at [287, 345] on div "See full Results" at bounding box center [271, 345] width 189 height 14
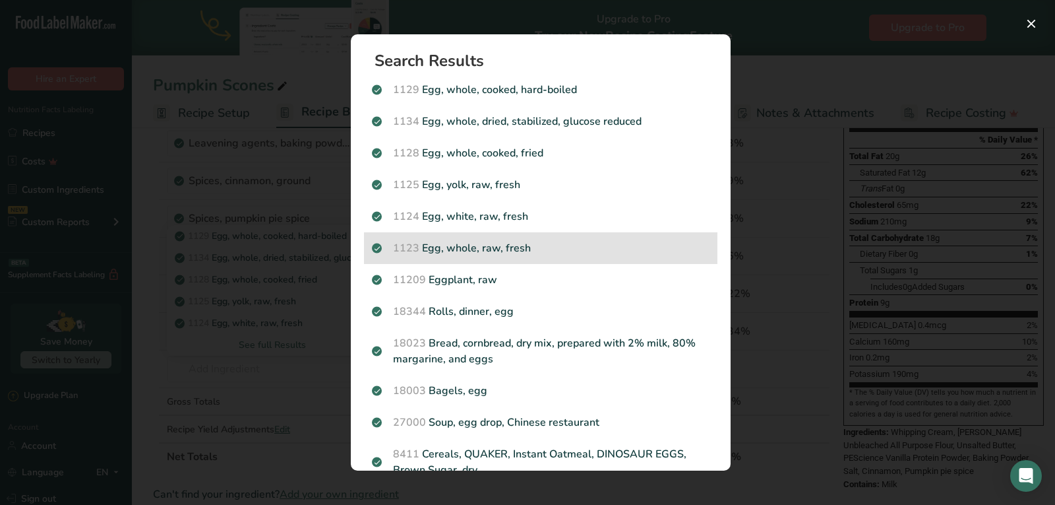
click at [445, 247] on p "1123 Egg, whole, raw, fresh" at bounding box center [541, 248] width 338 height 16
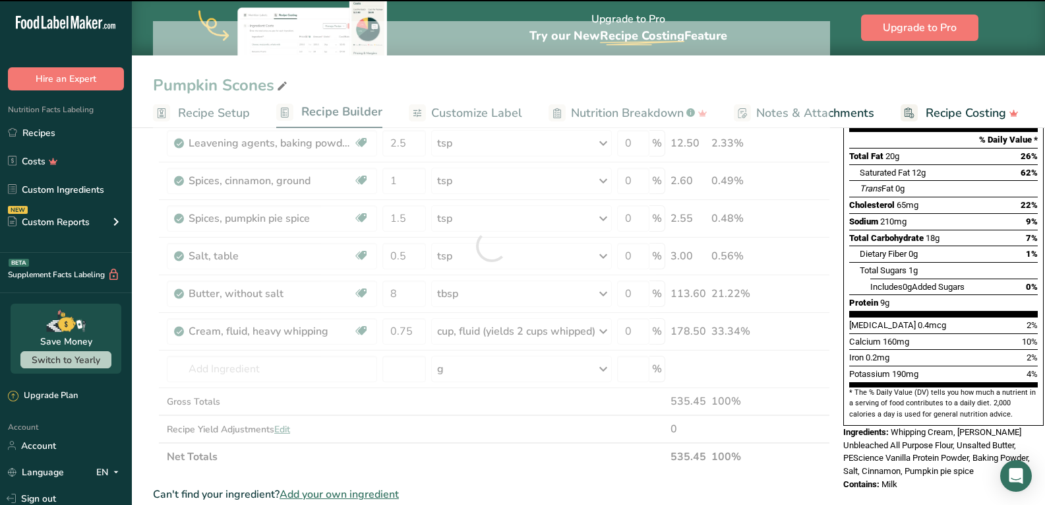
type input "0"
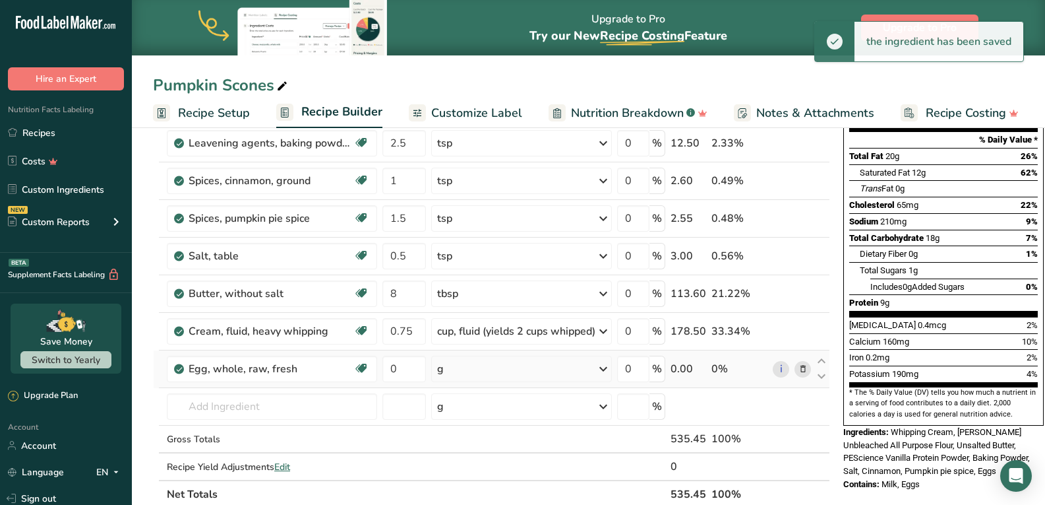
click at [483, 359] on div "g" at bounding box center [521, 369] width 181 height 26
click at [467, 413] on div "1 large" at bounding box center [494, 413] width 111 height 19
click at [402, 366] on input "0" at bounding box center [405, 369] width 44 height 26
type input "1"
click at [311, 405] on div "Ingredient * Amount * Unit * Waste * .a-a{fill:#347362;}.b-a{fill:#fff;} Grams …" at bounding box center [491, 264] width 677 height 487
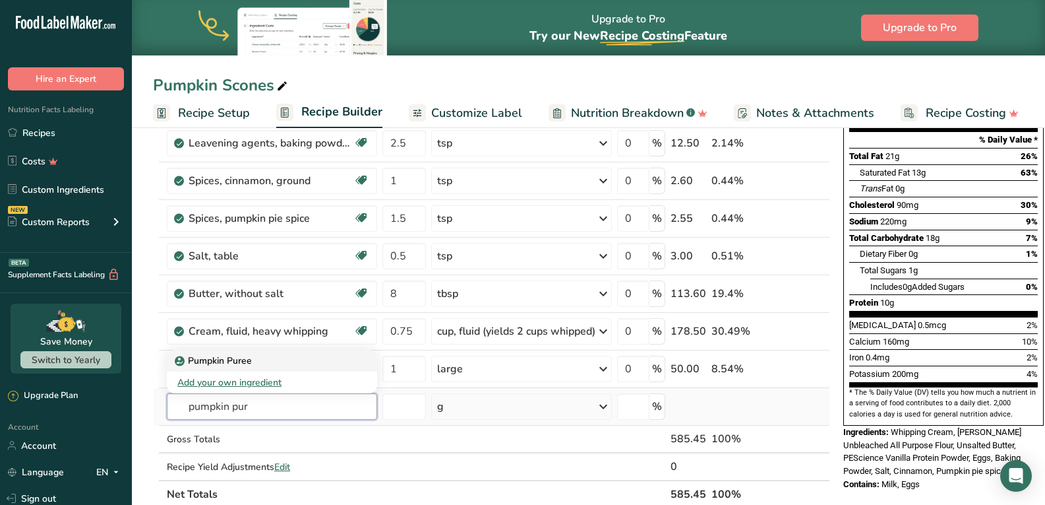
type input "pumpkin pur"
click at [251, 359] on p "Pumpkin Puree" at bounding box center [214, 361] width 75 height 14
type input "Pumpkin Puree"
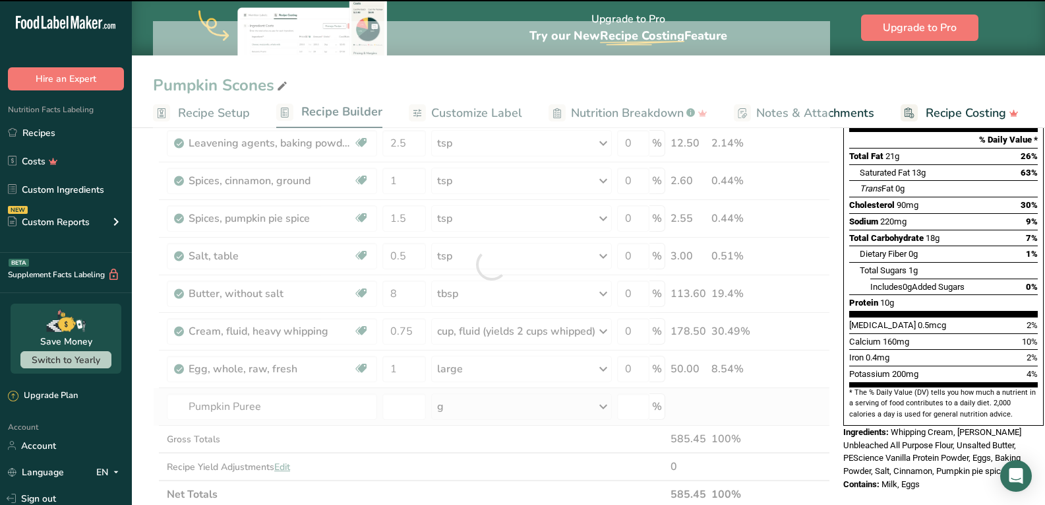
type input "0"
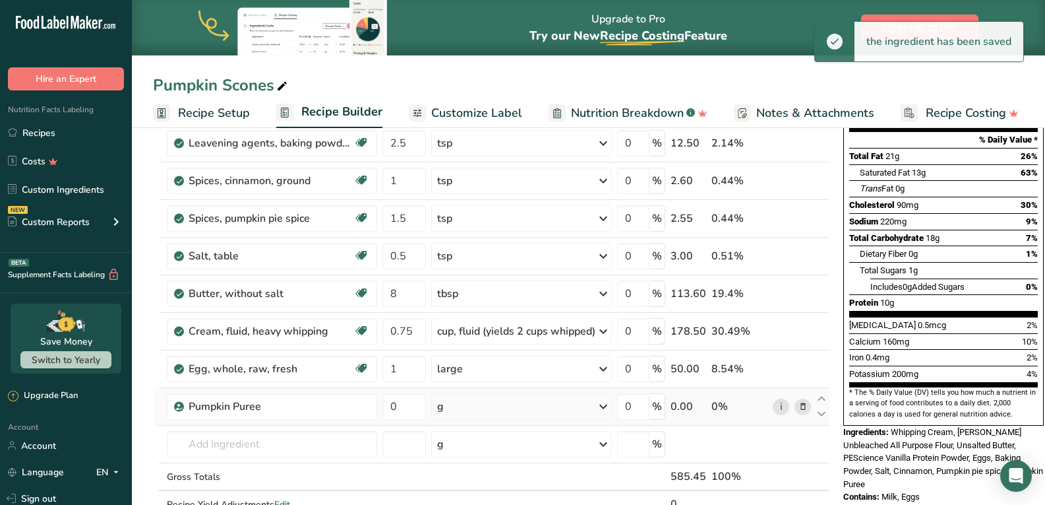
click at [518, 402] on div "g" at bounding box center [521, 406] width 181 height 26
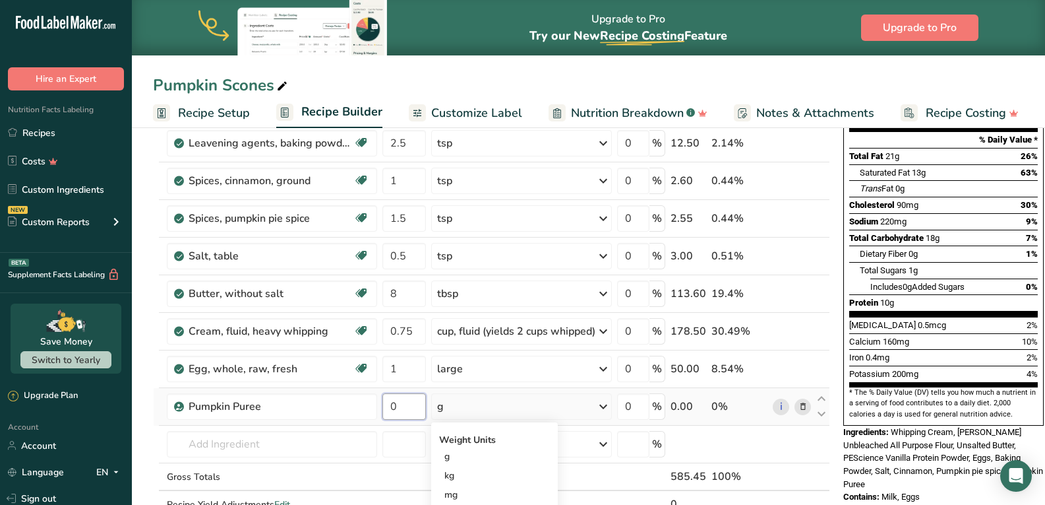
click at [409, 405] on input "0" at bounding box center [405, 406] width 44 height 26
type input "115"
click at [261, 447] on div "Ingredient * Amount * Unit * Waste * .a-a{fill:#347362;}.b-a{fill:#fff;} Grams …" at bounding box center [491, 283] width 677 height 524
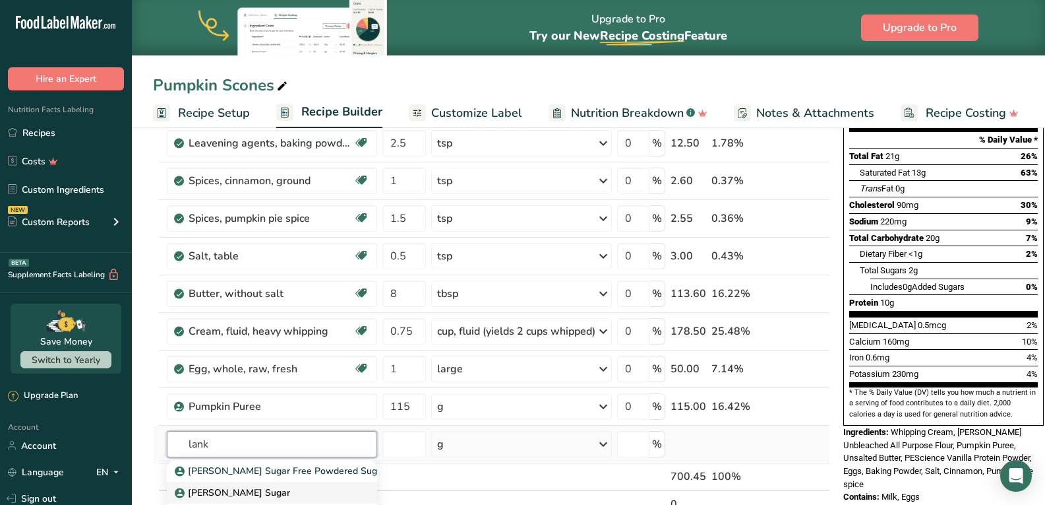
type input "lank"
click at [255, 485] on p "[PERSON_NAME] Sugar" at bounding box center [233, 492] width 113 height 14
type input "[PERSON_NAME] Sugar"
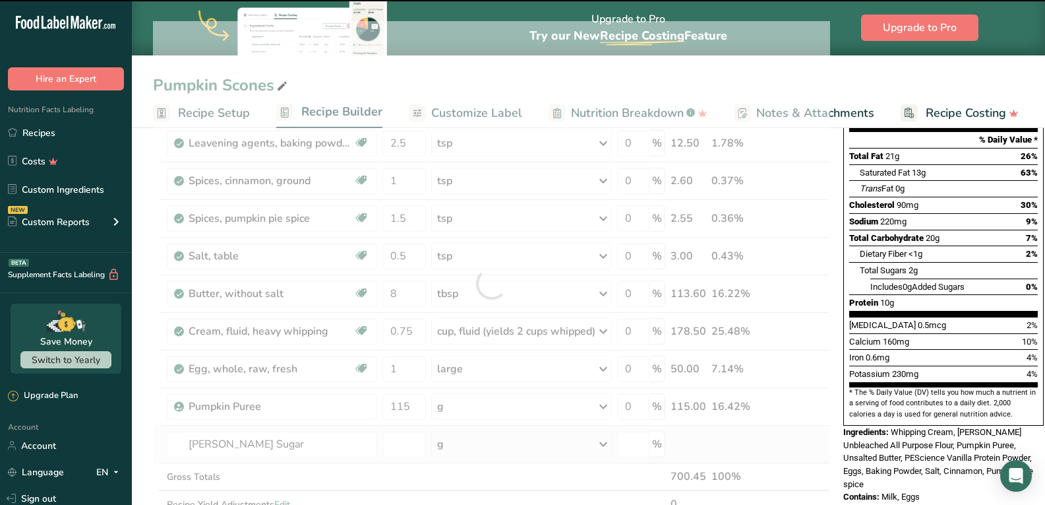
type input "0"
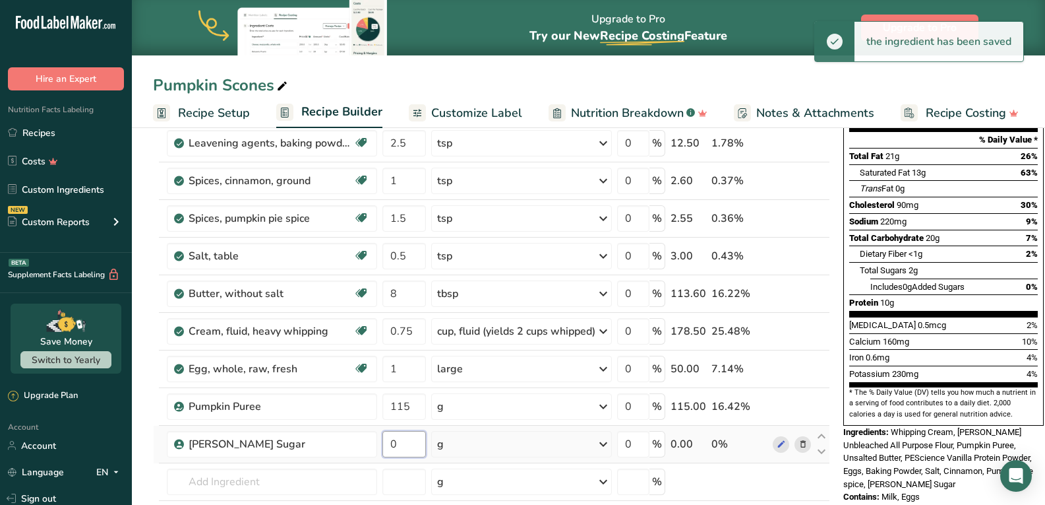
click at [418, 442] on input "0" at bounding box center [405, 444] width 44 height 26
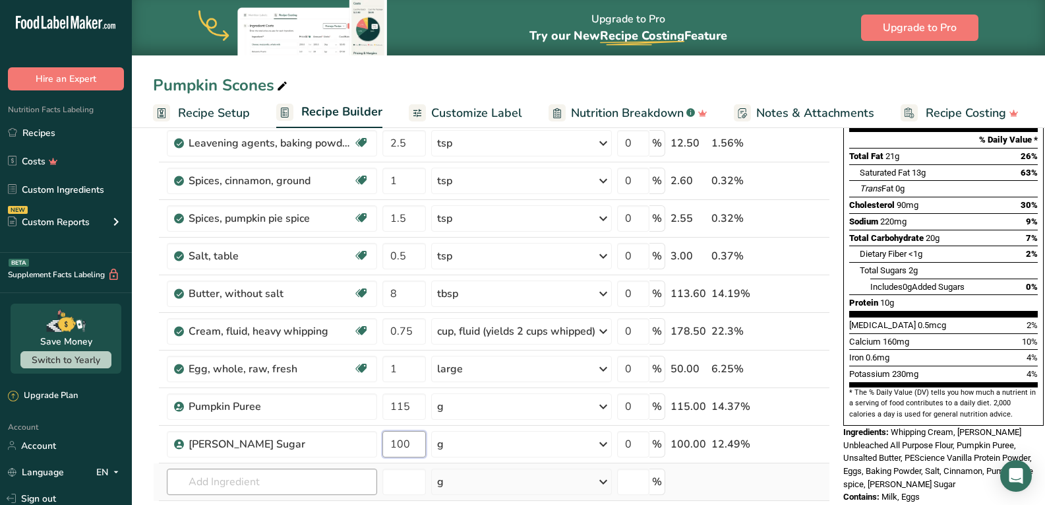
type input "100"
click at [272, 483] on div "Ingredient * Amount * Unit * Waste * .a-a{fill:#347362;}.b-a{fill:#fff;} Grams …" at bounding box center [491, 302] width 677 height 562
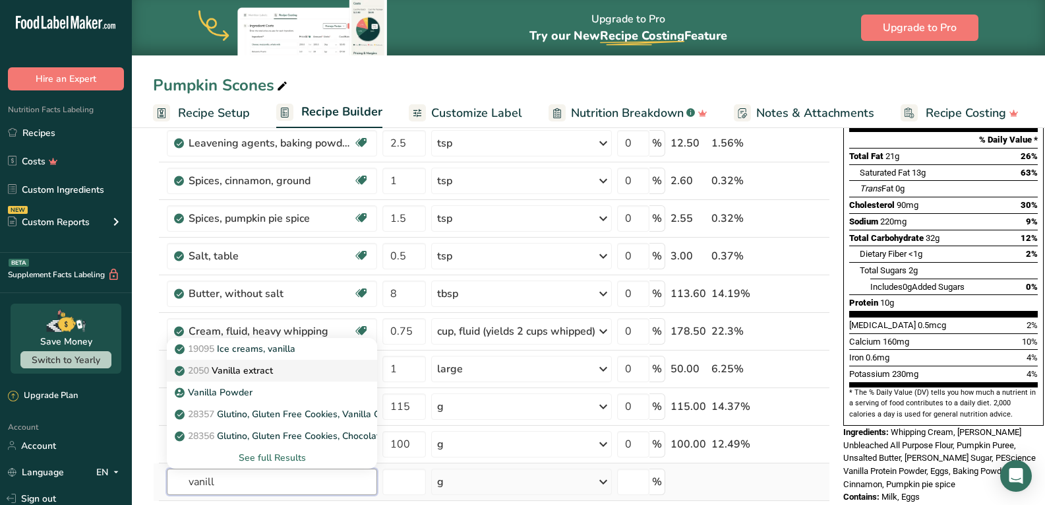
type input "vanill"
click at [264, 373] on p "2050 Vanilla extract" at bounding box center [225, 370] width 96 height 14
type input "Vanilla extract"
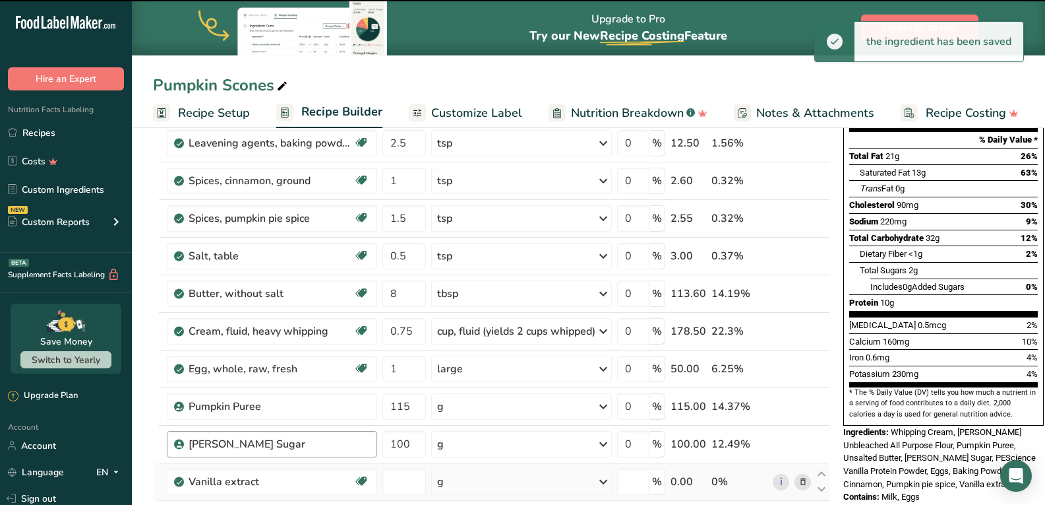
type input "0"
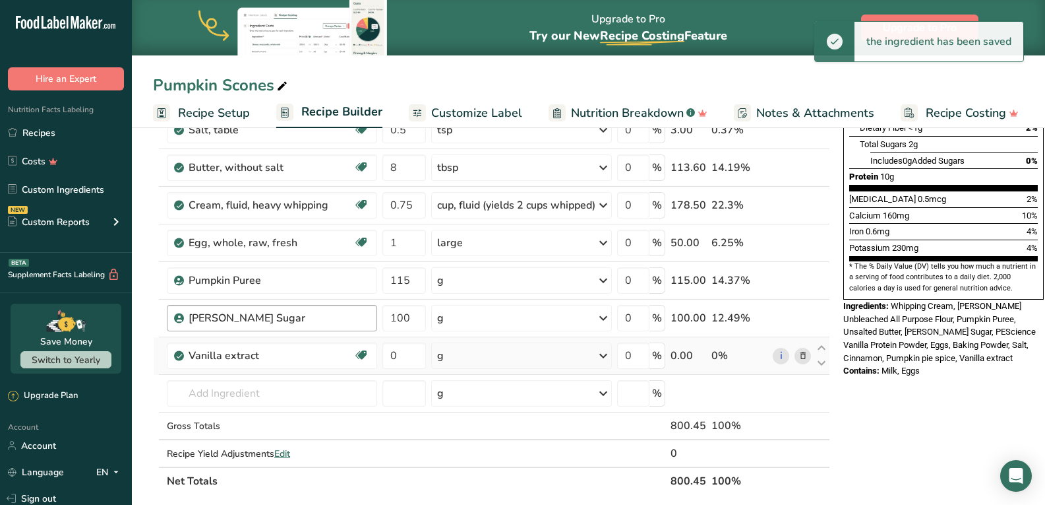
scroll to position [352, 0]
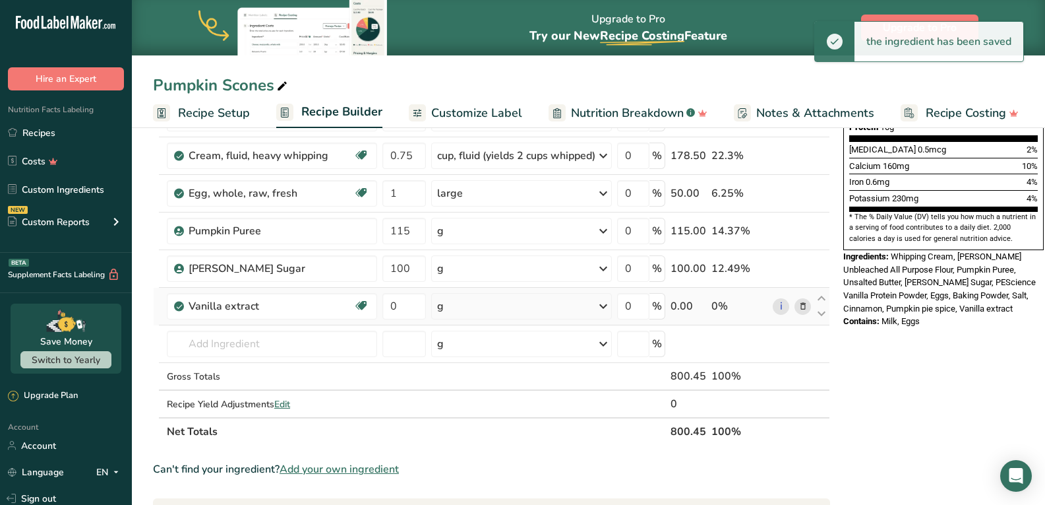
click at [467, 305] on div "g" at bounding box center [521, 306] width 181 height 26
click at [467, 346] on div "1 tsp" at bounding box center [494, 350] width 111 height 19
click at [406, 305] on input "0" at bounding box center [405, 306] width 44 height 26
type input "1"
click at [296, 345] on div "Ingredient * Amount * Unit * Waste * .a-a{fill:#347362;}.b-a{fill:#fff;} Grams …" at bounding box center [491, 146] width 677 height 600
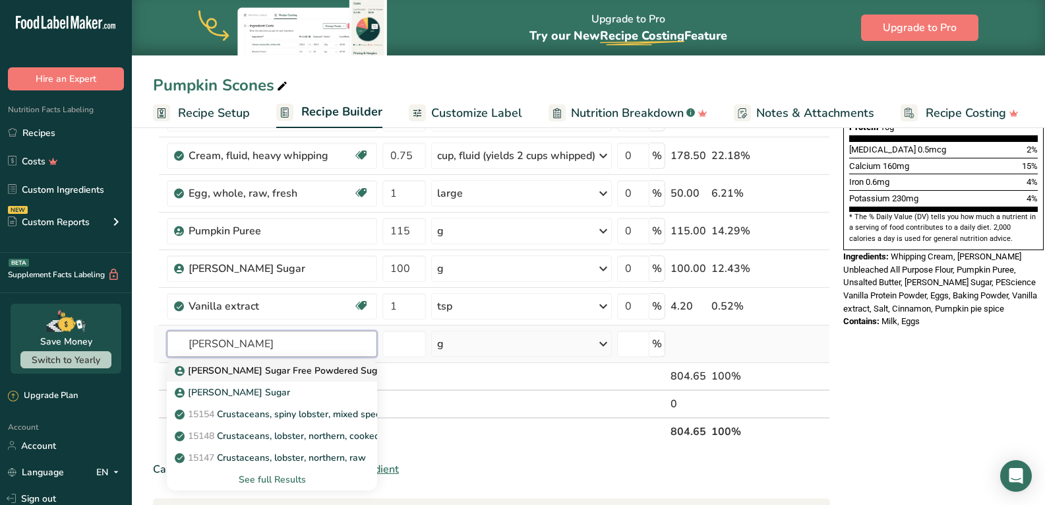
type input "[PERSON_NAME]"
click at [294, 367] on p "[PERSON_NAME] Sugar Free Powdered Sugar" at bounding box center [281, 370] width 208 height 14
type input "[PERSON_NAME] Sugar Free Powdered Sugar"
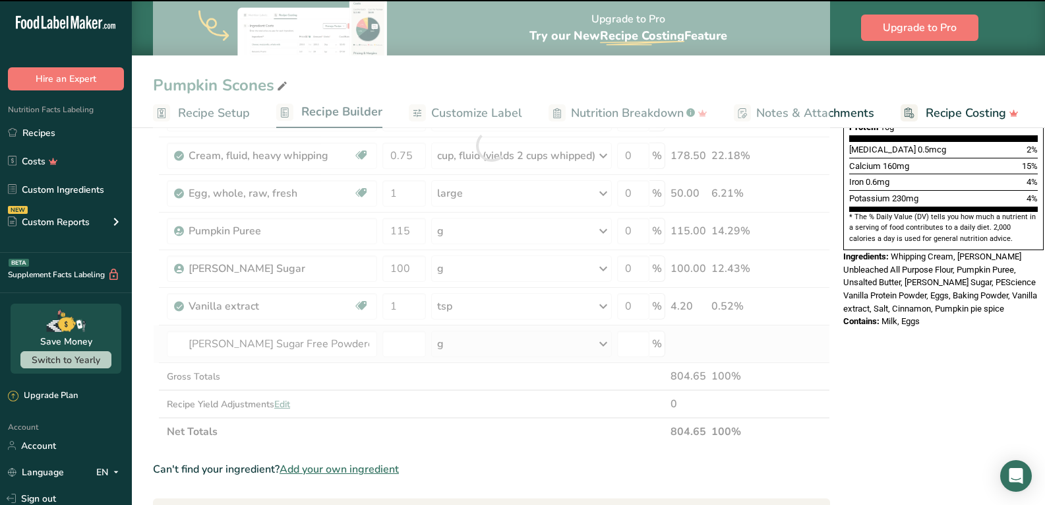
type input "0"
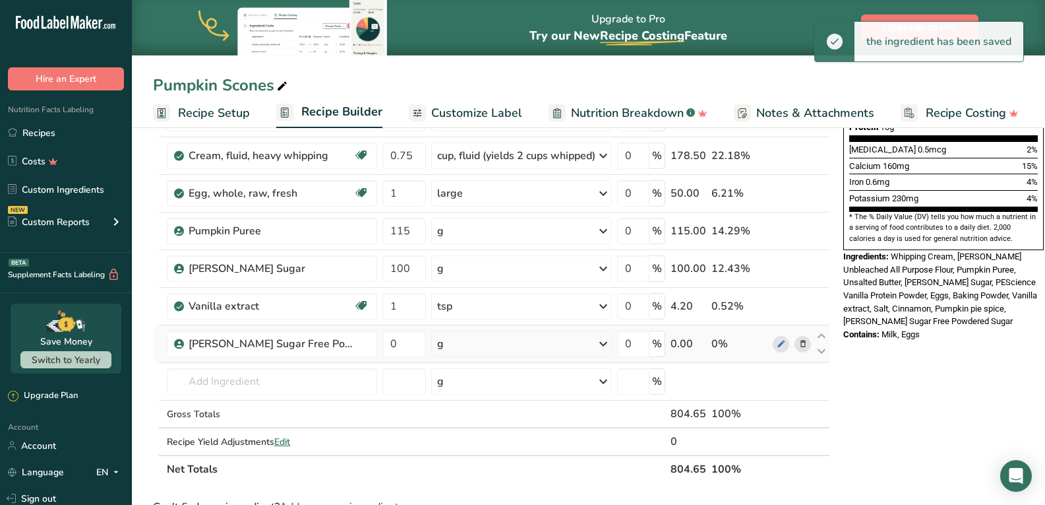
click at [480, 340] on div "g" at bounding box center [521, 343] width 181 height 26
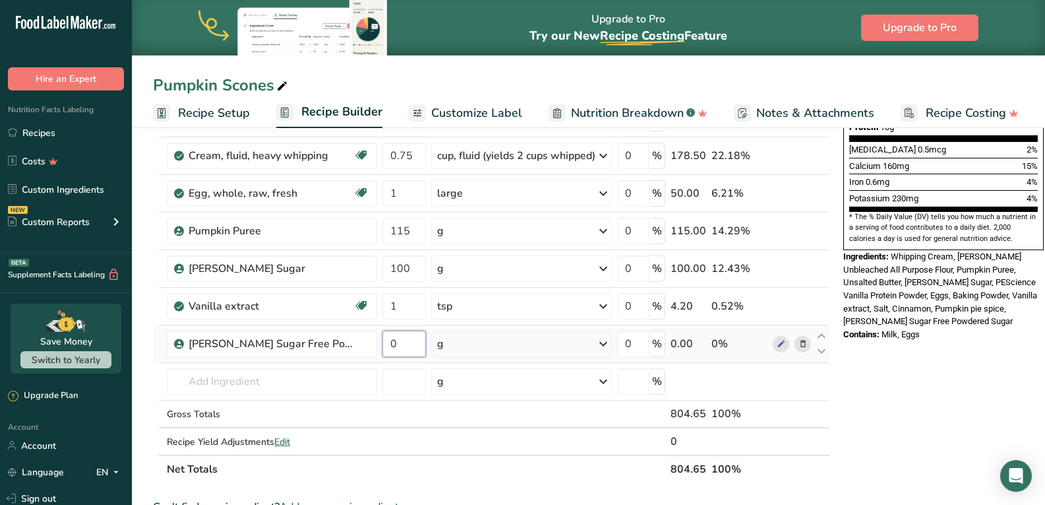
click at [417, 340] on input "0" at bounding box center [405, 343] width 44 height 26
type input "180"
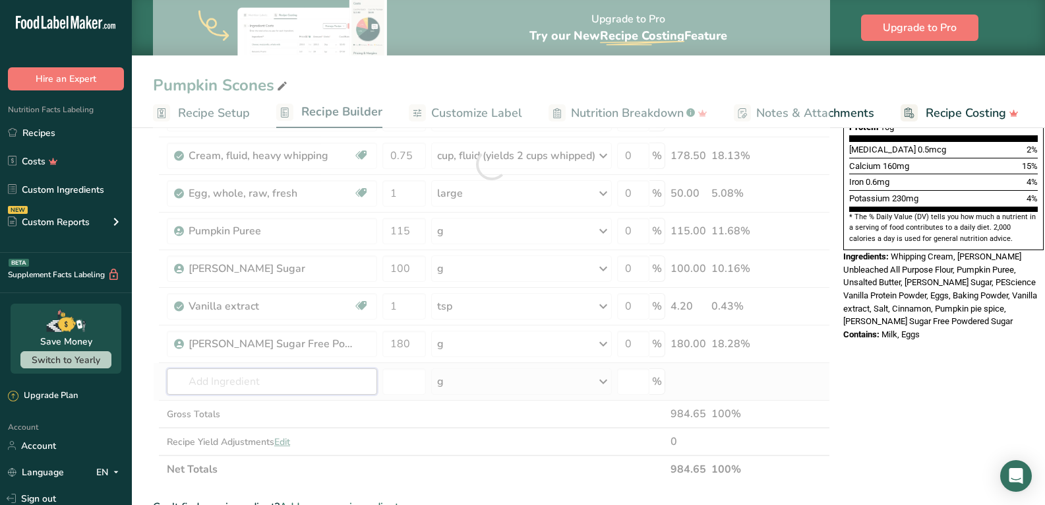
click at [290, 379] on div "Ingredient * Amount * Unit * Waste * .a-a{fill:#347362;}.b-a{fill:#fff;} Grams …" at bounding box center [491, 164] width 677 height 637
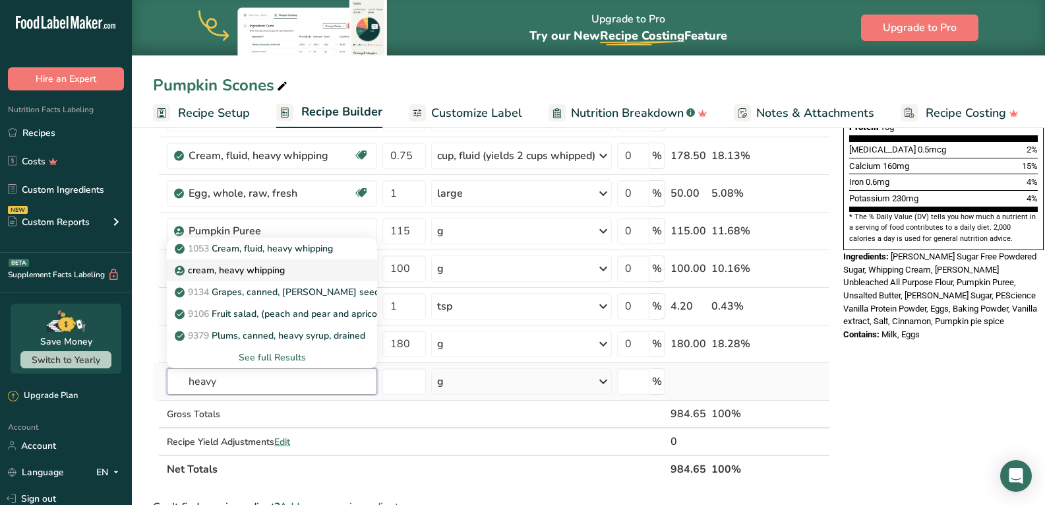
type input "heavy"
click at [274, 267] on p "cream, heavy whipping" at bounding box center [231, 270] width 108 height 14
type input "cream, heavy whipping"
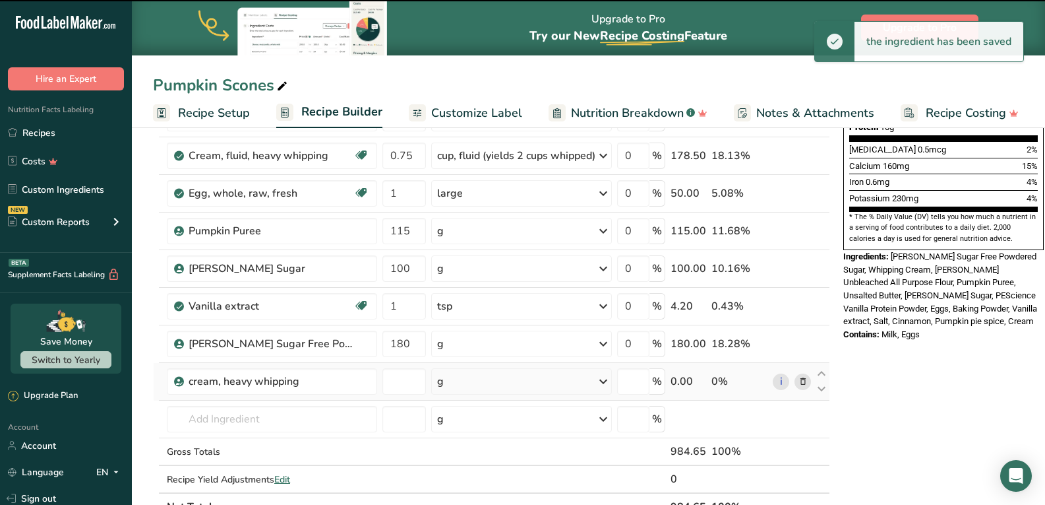
type input "0"
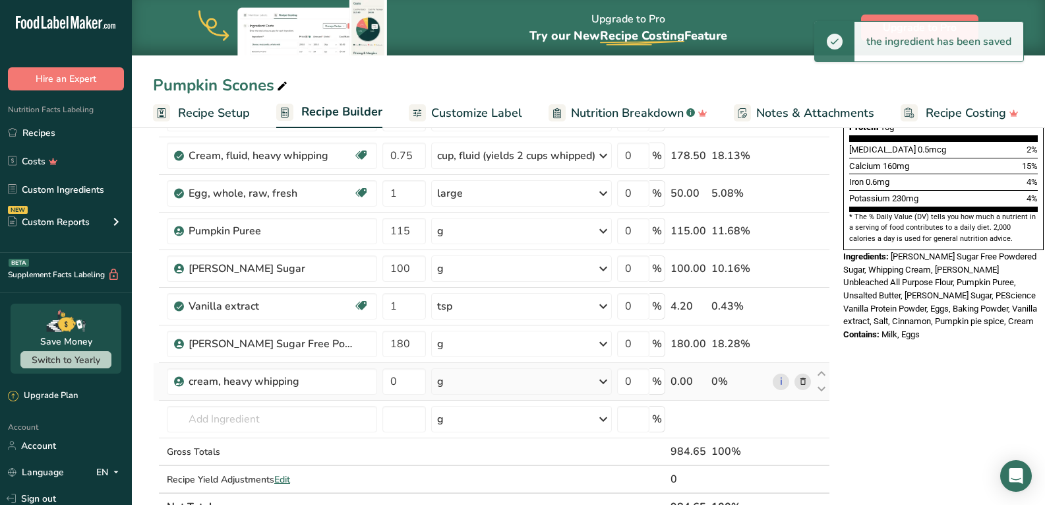
click at [476, 377] on div "g" at bounding box center [521, 381] width 181 height 26
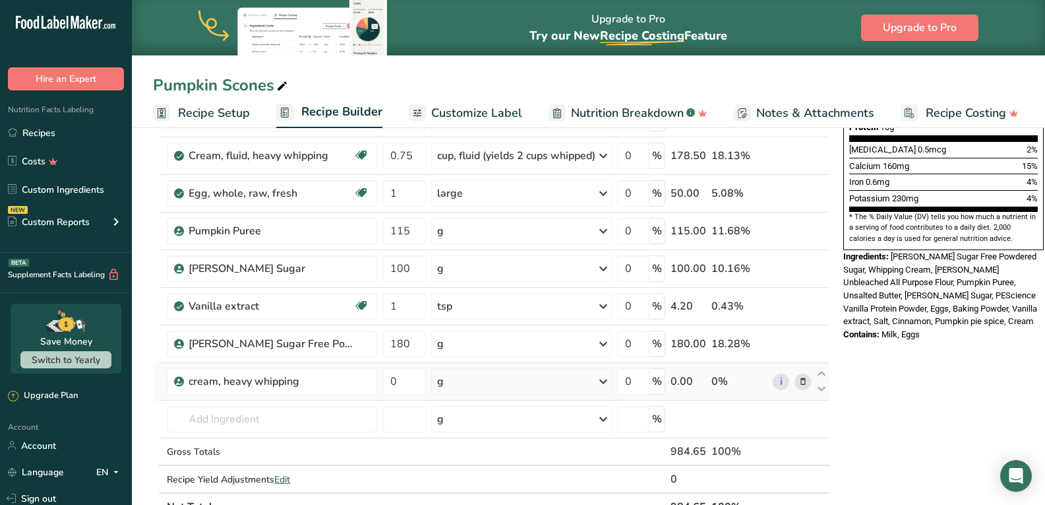
click at [802, 383] on icon at bounding box center [803, 382] width 9 height 14
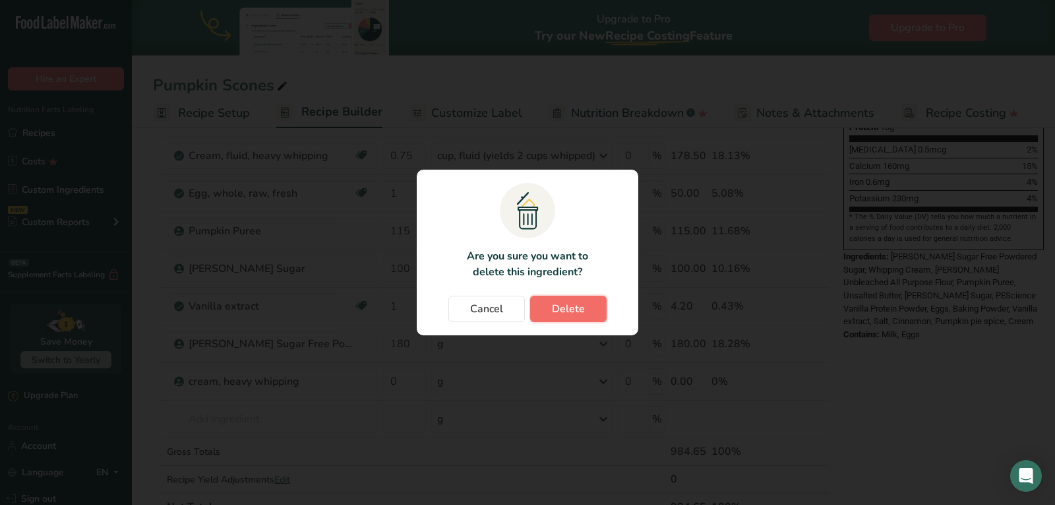
click at [584, 310] on button "Delete" at bounding box center [568, 309] width 77 height 26
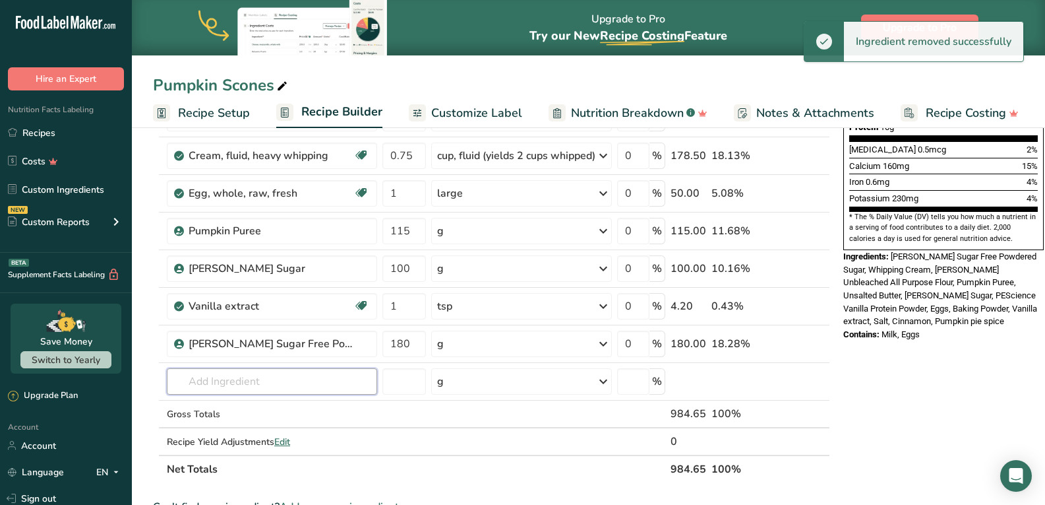
click at [313, 379] on input "text" at bounding box center [272, 381] width 210 height 26
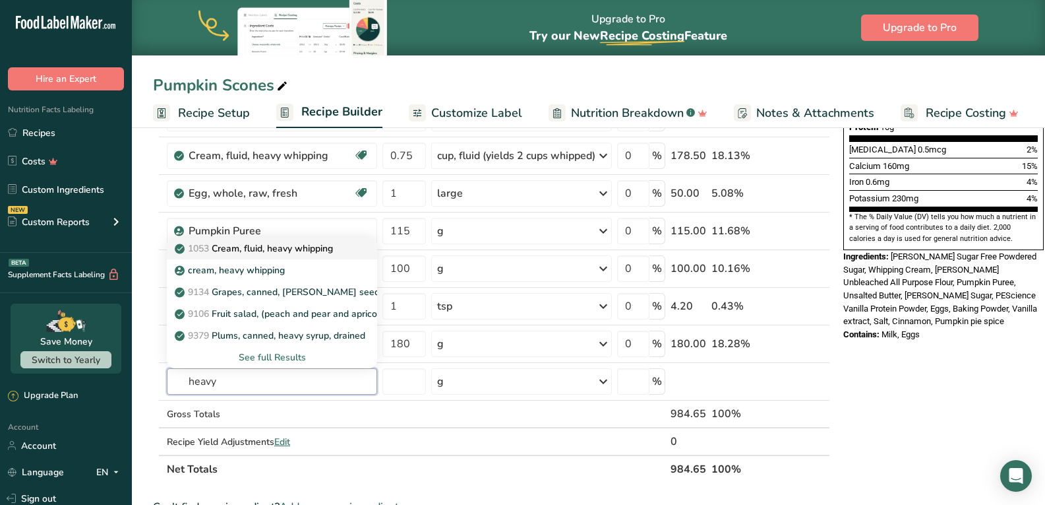
type input "heavy"
click at [307, 247] on p "1053 Cream, fluid, heavy whipping" at bounding box center [255, 248] width 156 height 14
type input "Cream, fluid, heavy whipping"
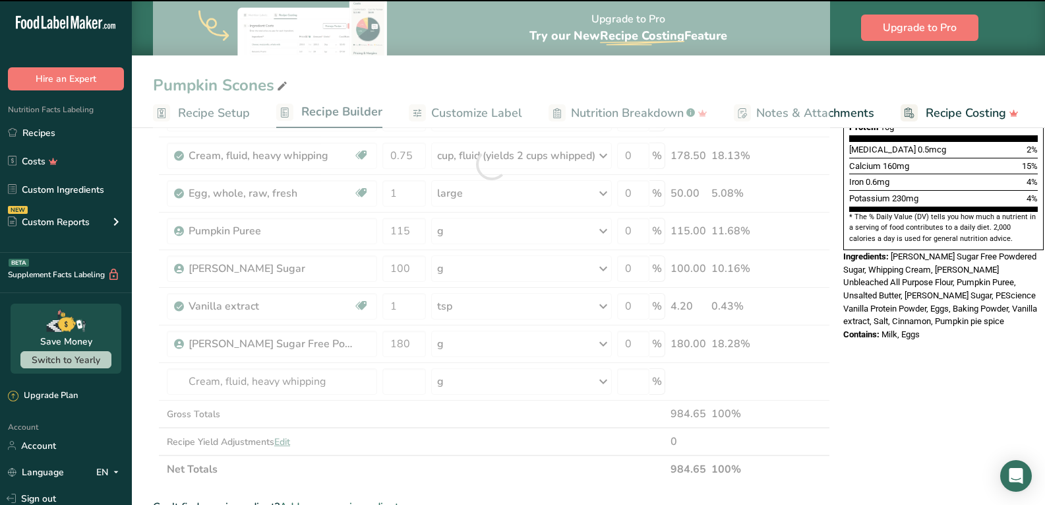
type input "0"
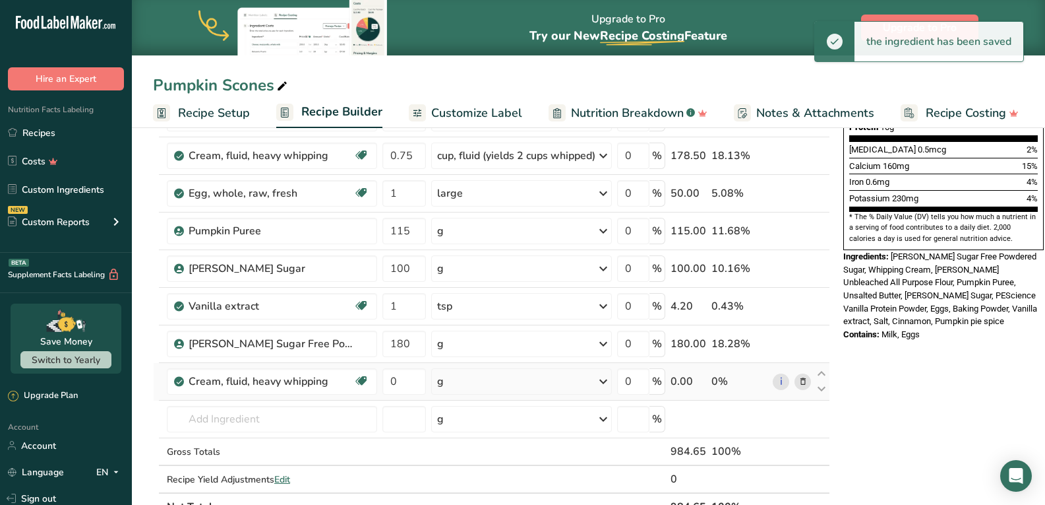
click at [485, 383] on div "g" at bounding box center [521, 381] width 181 height 26
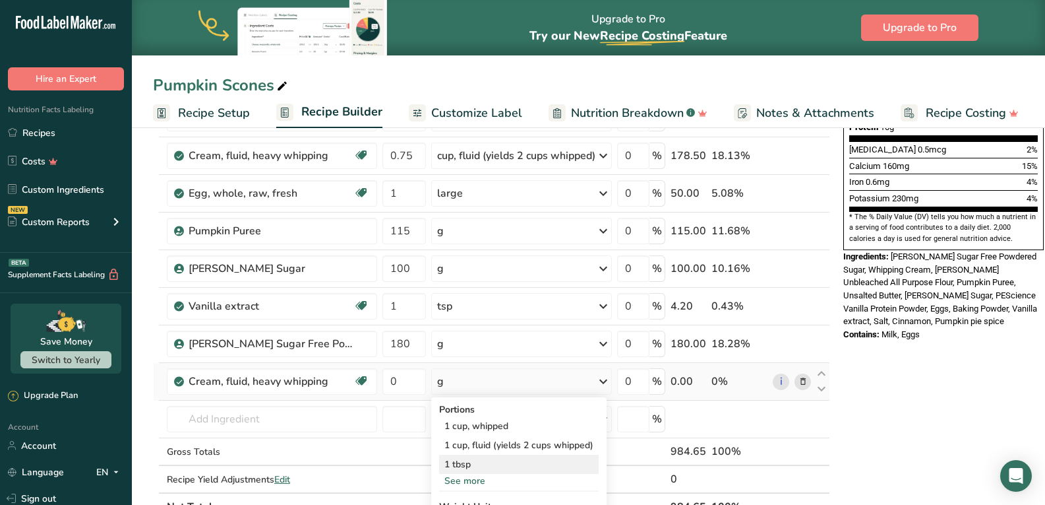
click at [464, 459] on div "1 tbsp" at bounding box center [519, 463] width 160 height 19
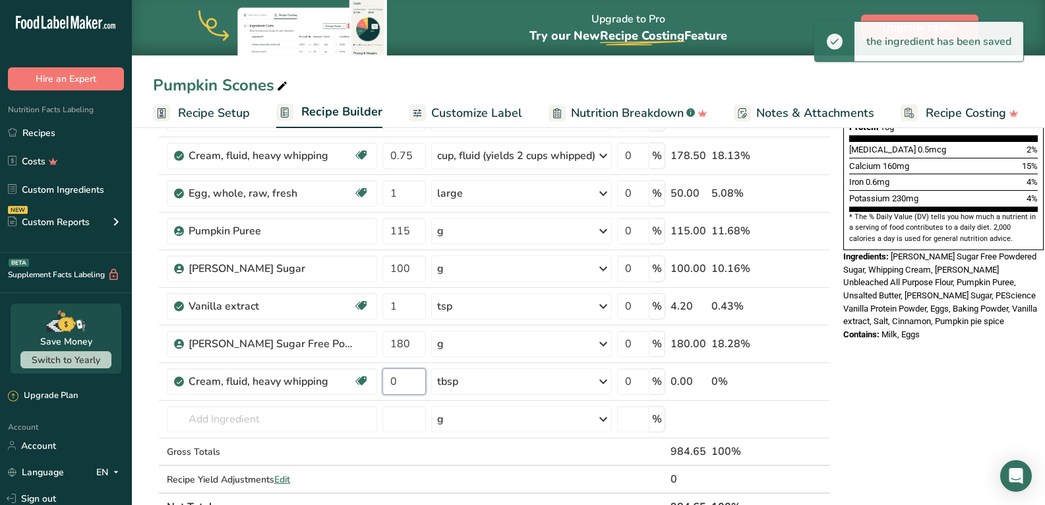
click at [409, 381] on input "0" at bounding box center [405, 381] width 44 height 26
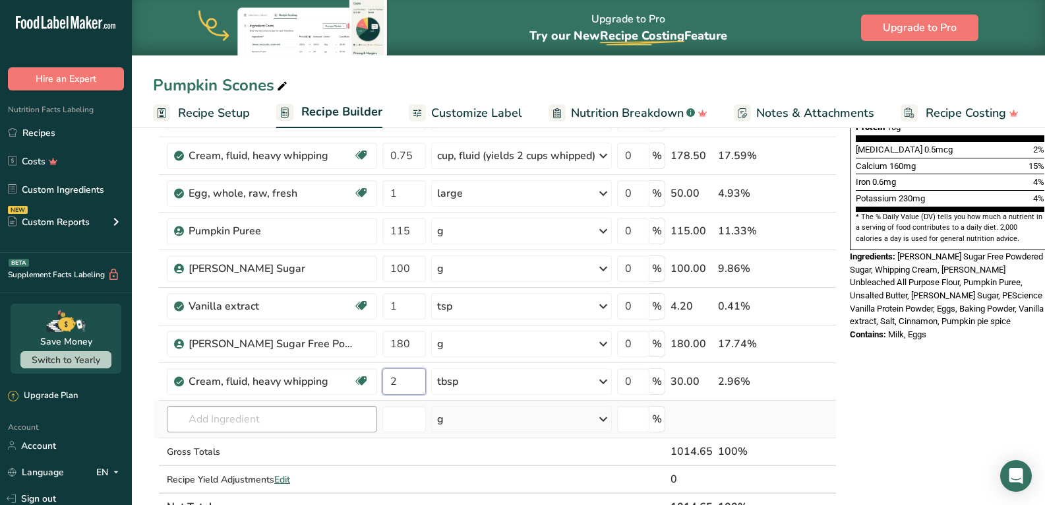
type input "2"
click at [301, 420] on div "Ingredient * Amount * Unit * Waste * .a-a{fill:#347362;}.b-a{fill:#fff;} Grams …" at bounding box center [495, 183] width 684 height 675
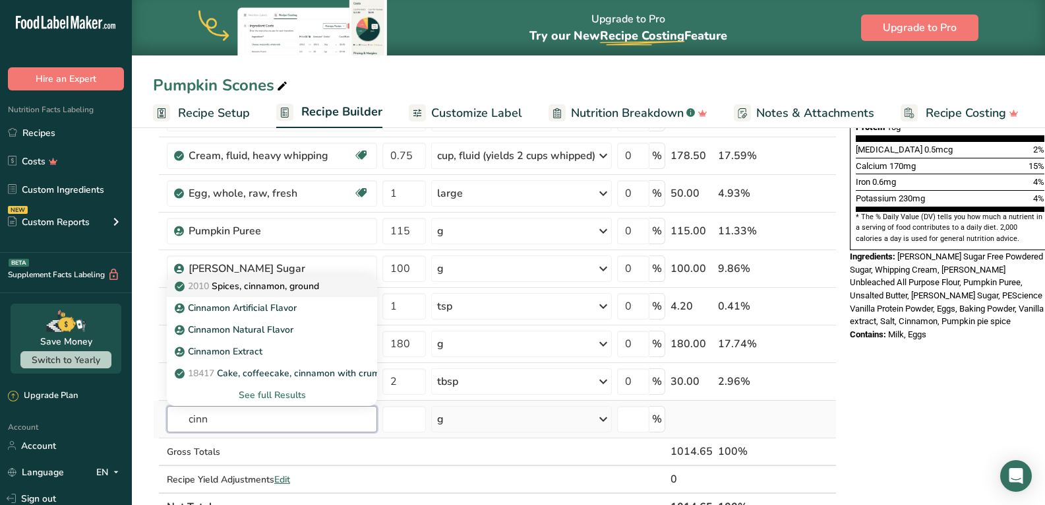
type input "cinn"
click at [316, 286] on p "2010 Spices, cinnamon, ground" at bounding box center [248, 286] width 142 height 14
type input "Spices, cinnamon, ground"
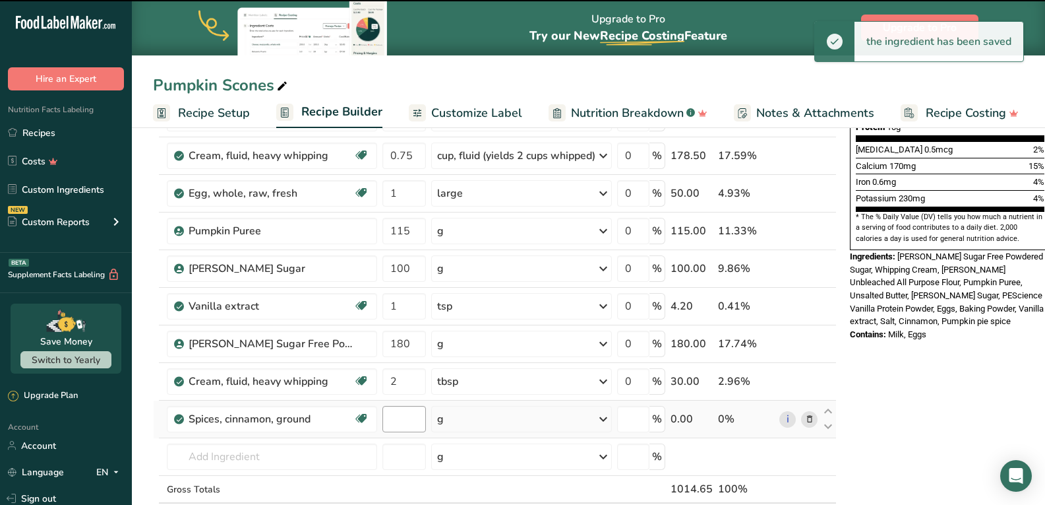
type input "0"
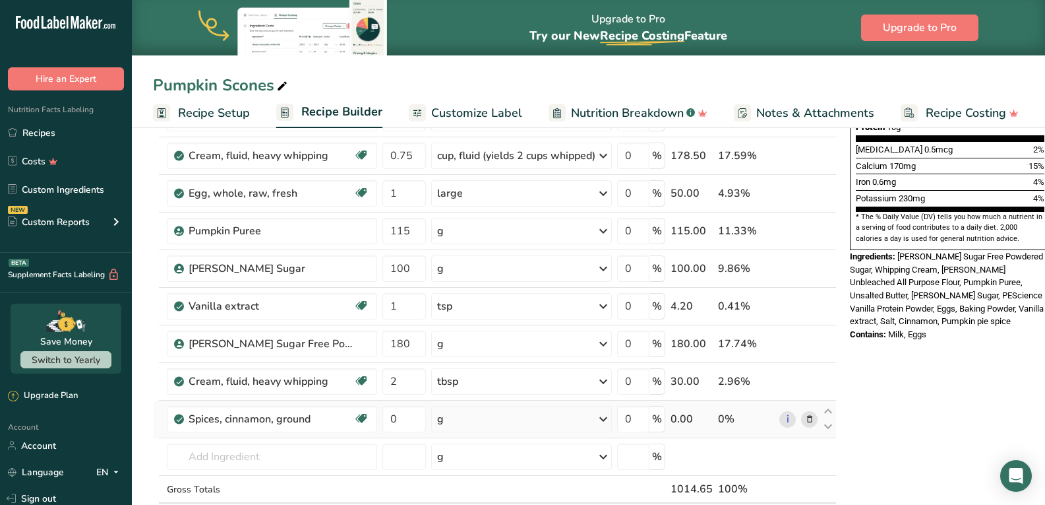
click at [494, 418] on div "g" at bounding box center [521, 419] width 181 height 26
click at [468, 458] on div "1 tsp" at bounding box center [494, 463] width 111 height 19
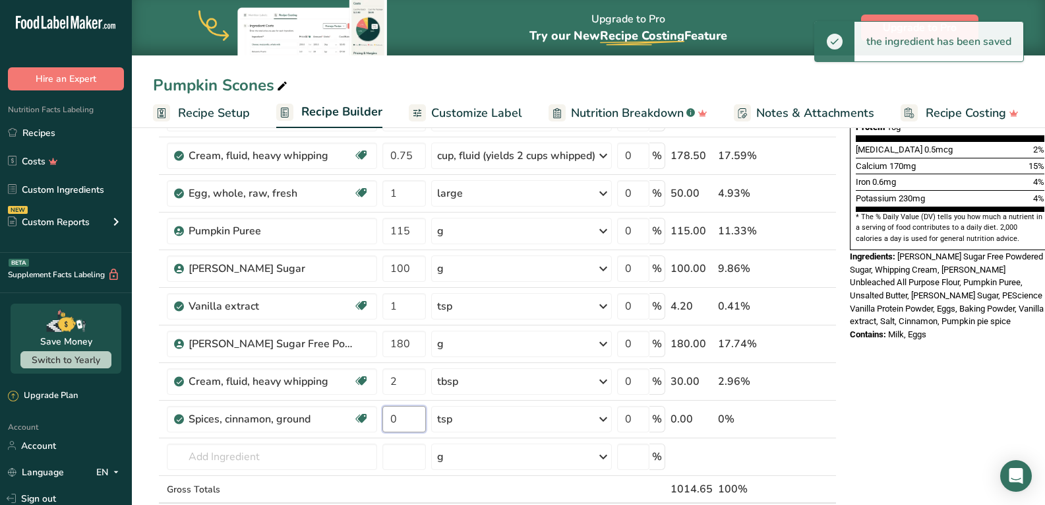
click at [409, 418] on input "0" at bounding box center [405, 419] width 44 height 26
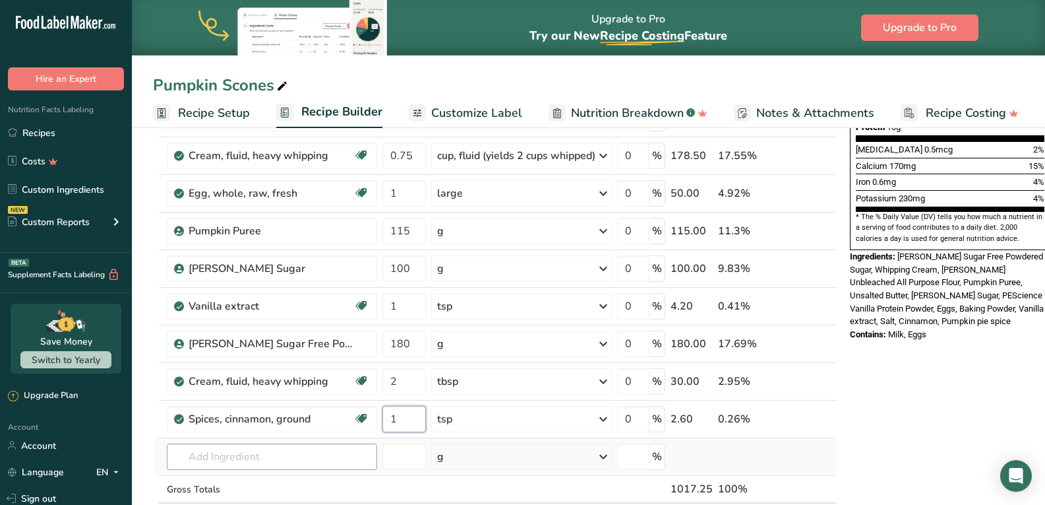
type input "1"
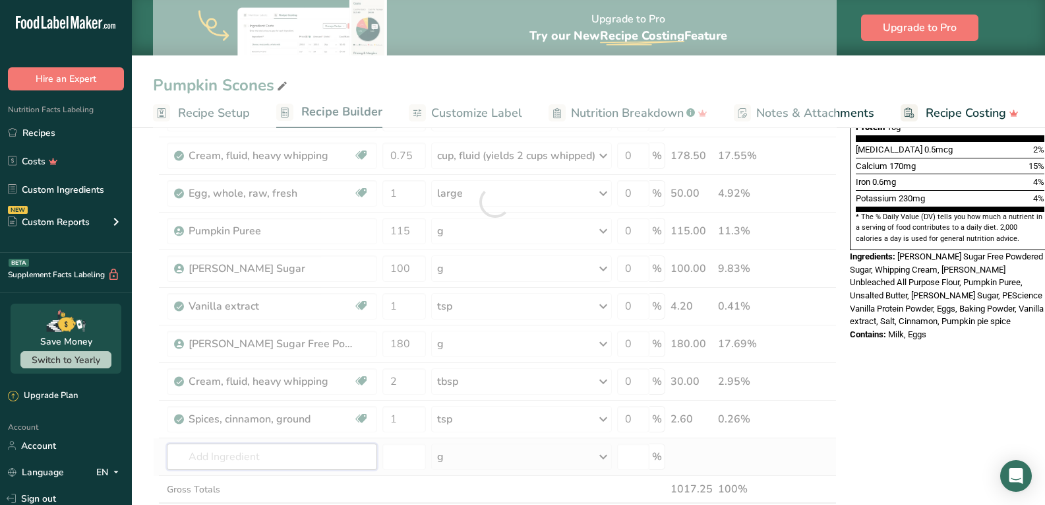
click at [330, 460] on div "Ingredient * Amount * Unit * Waste * .a-a{fill:#347362;}.b-a{fill:#fff;} Grams …" at bounding box center [495, 202] width 684 height 712
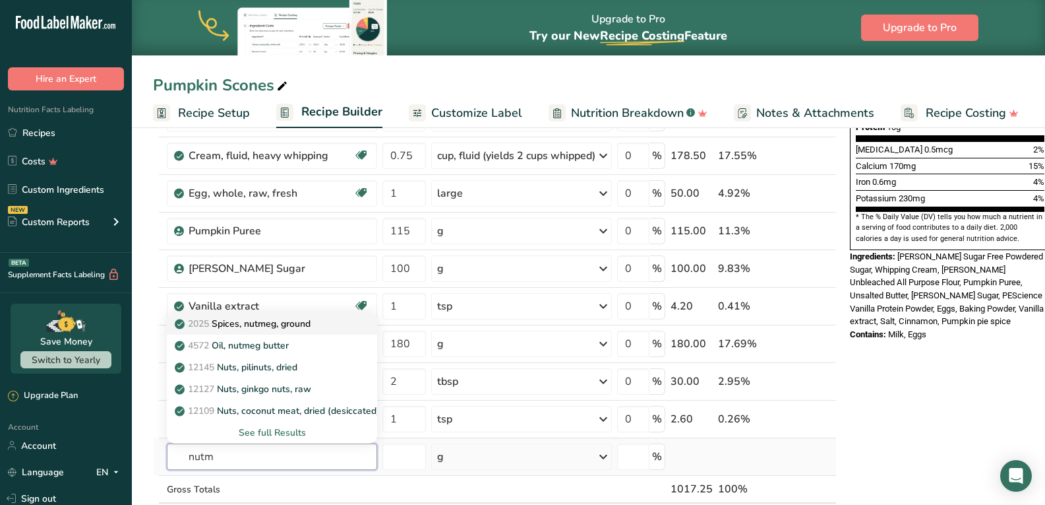
type input "nutm"
click at [286, 319] on p "2025 Spices, nutmeg, ground" at bounding box center [243, 324] width 133 height 14
type input "Spices, nutmeg, ground"
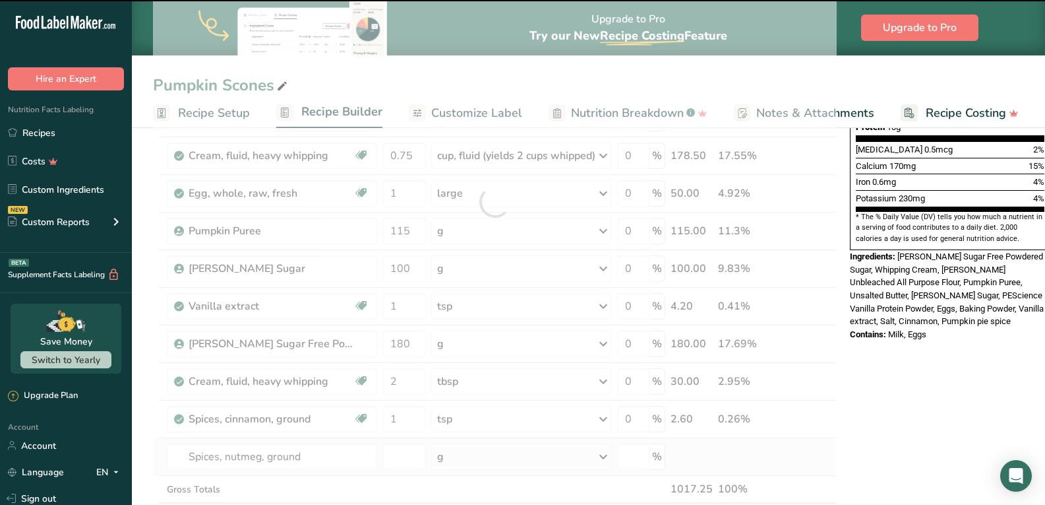
type input "0"
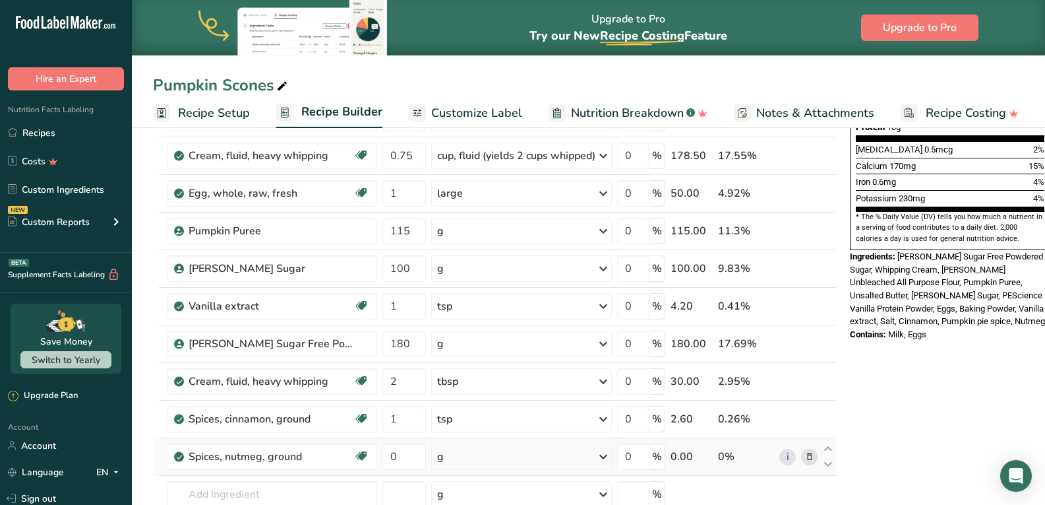
click at [472, 457] on div "g" at bounding box center [521, 456] width 181 height 26
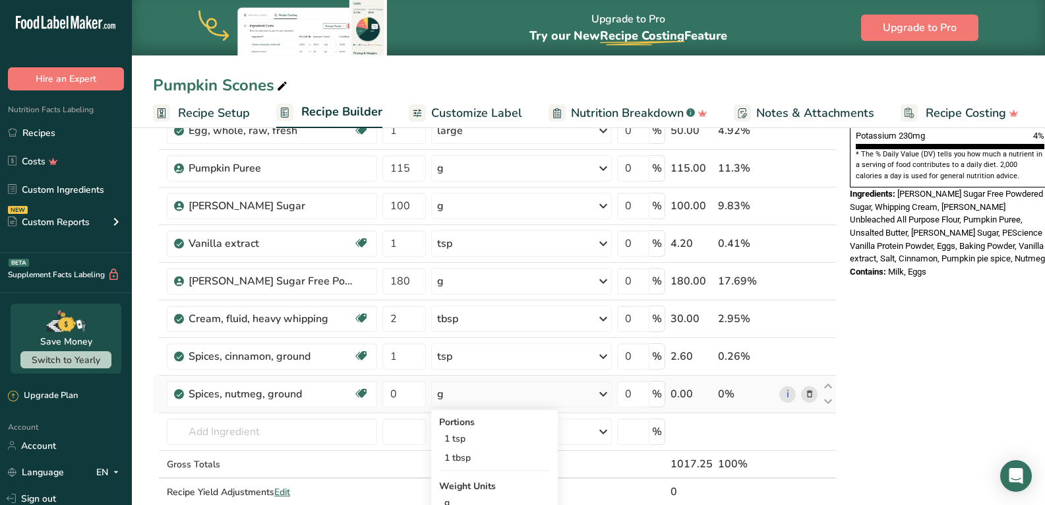
scroll to position [440, 0]
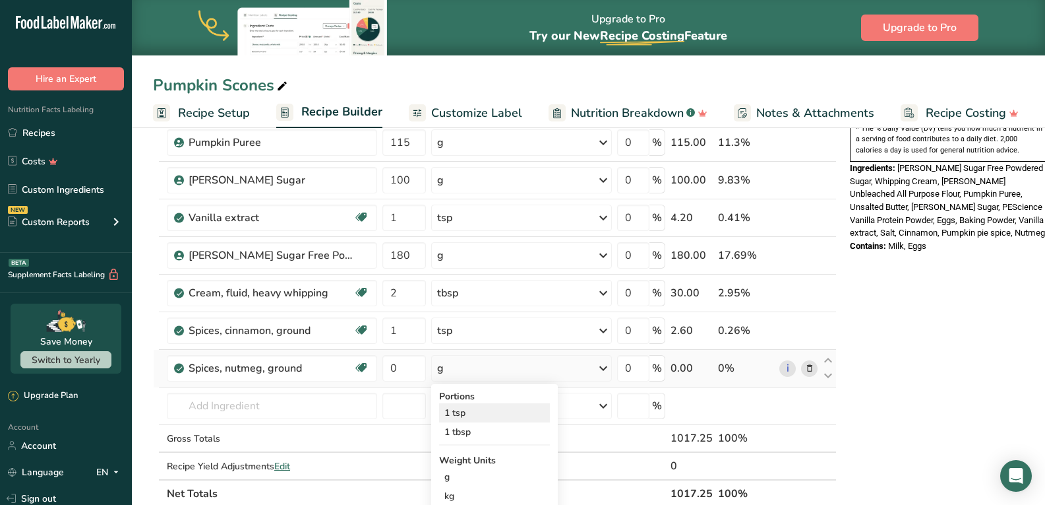
click at [466, 412] on div "1 tsp" at bounding box center [494, 412] width 111 height 19
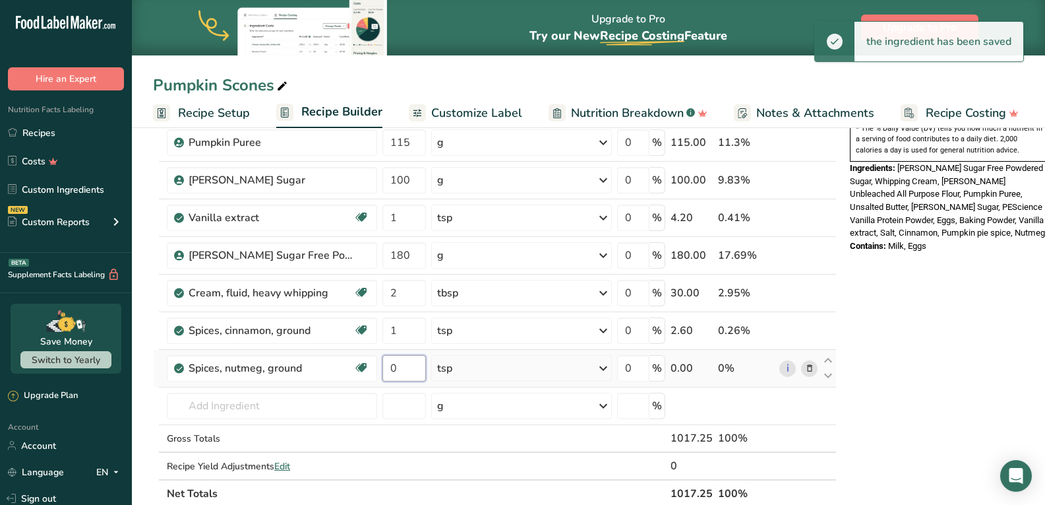
click at [406, 365] on input "0" at bounding box center [405, 368] width 44 height 26
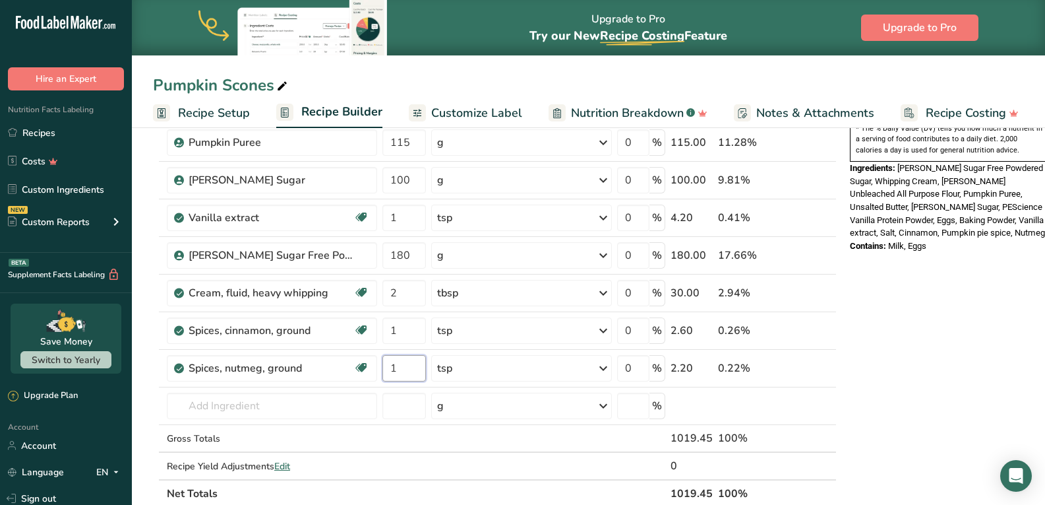
type input "1"
click at [973, 392] on div "Nutrition Facts 8 Servings Per Container Serving Size 127g Amount Per Serving C…" at bounding box center [950, 328] width 211 height 1248
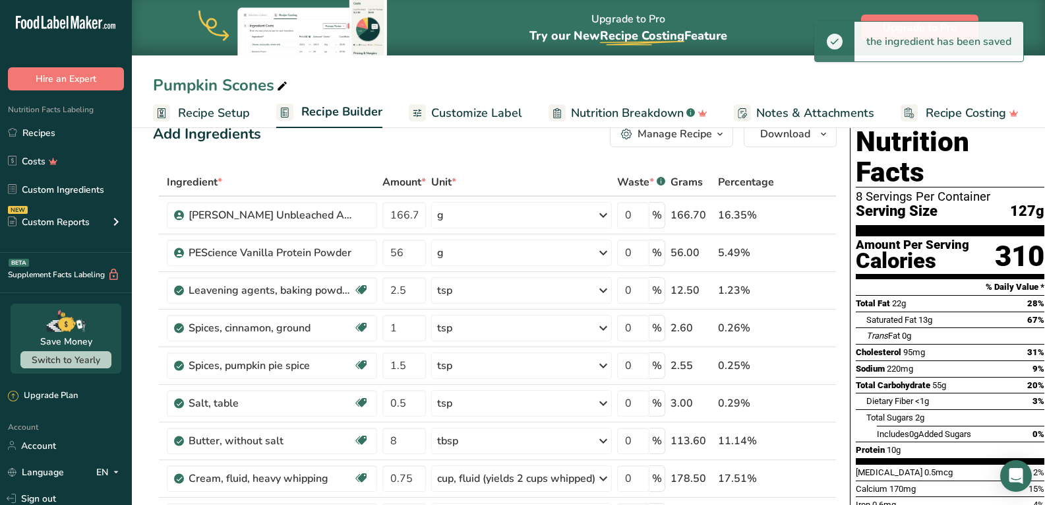
scroll to position [0, 0]
